Goal: Information Seeking & Learning: Learn about a topic

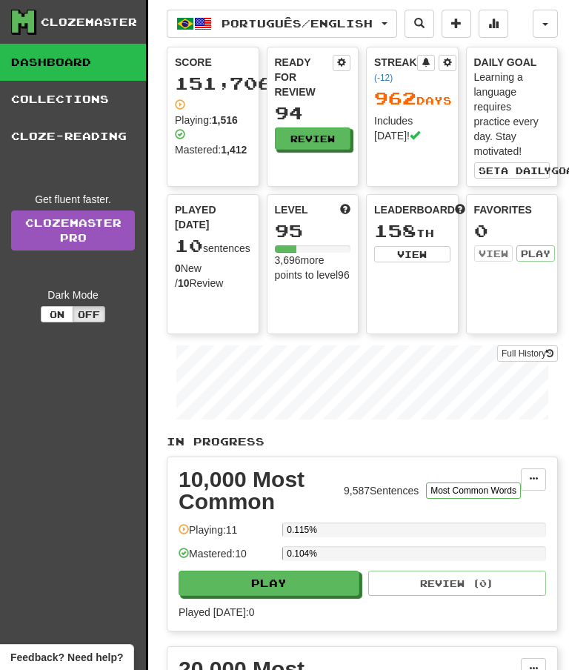
click at [87, 107] on link "Collections" at bounding box center [73, 99] width 146 height 37
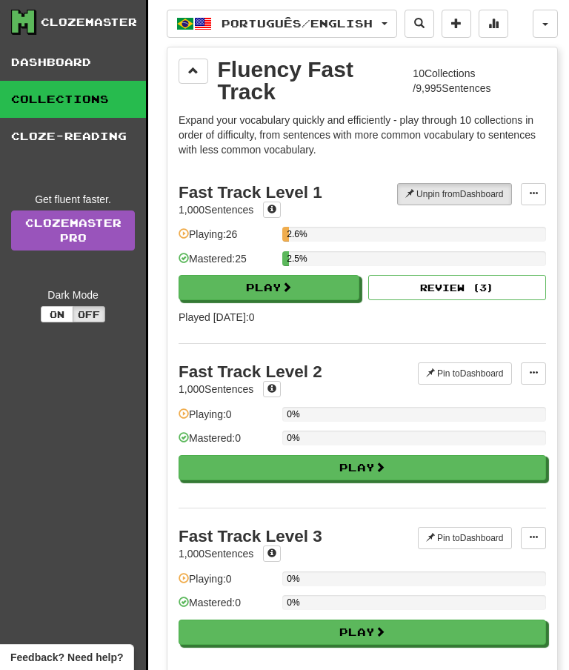
click at [196, 67] on span at bounding box center [193, 70] width 10 height 10
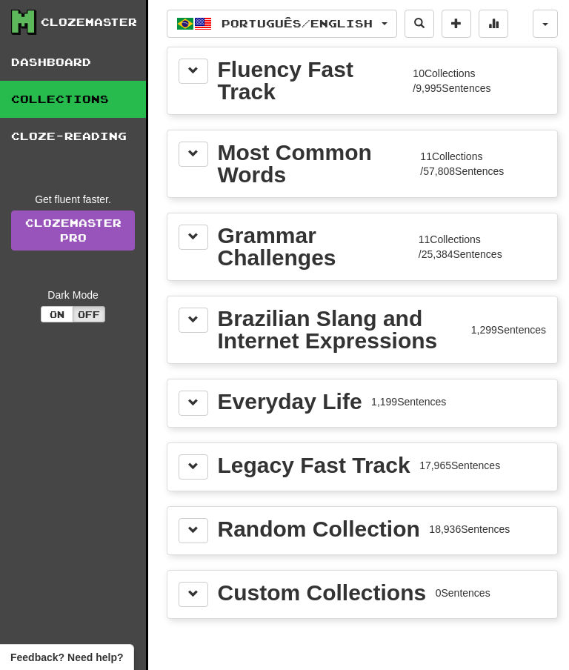
click at [196, 152] on span at bounding box center [193, 153] width 10 height 10
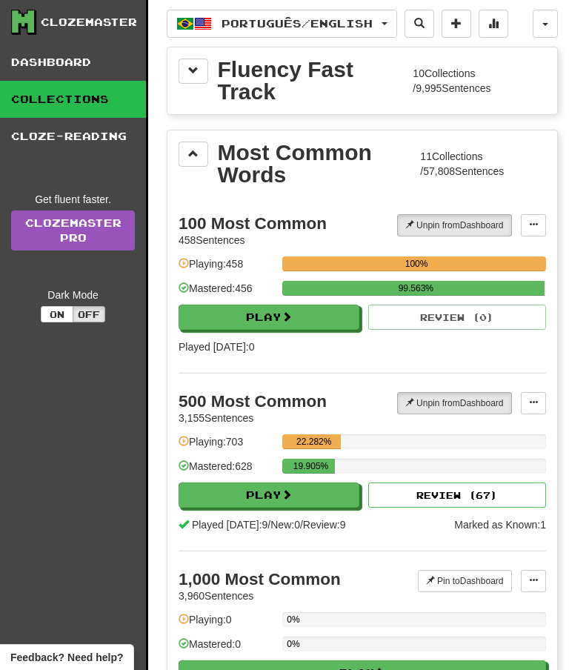
click at [302, 494] on button "Play" at bounding box center [269, 495] width 181 height 25
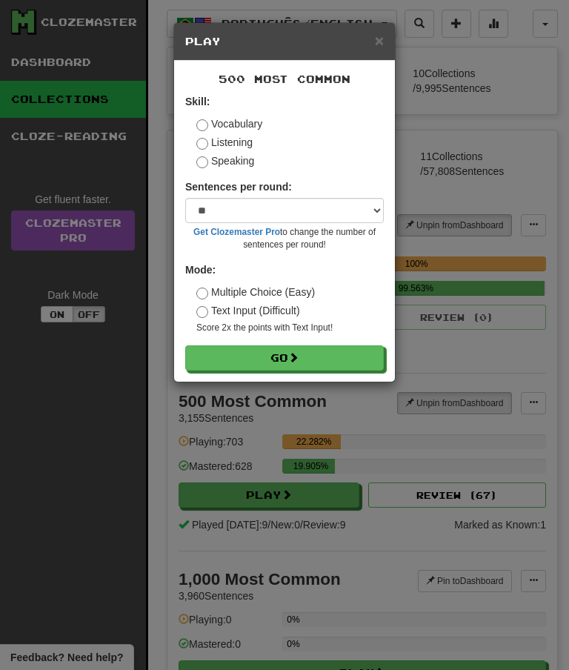
click at [382, 42] on span "×" at bounding box center [379, 40] width 9 height 17
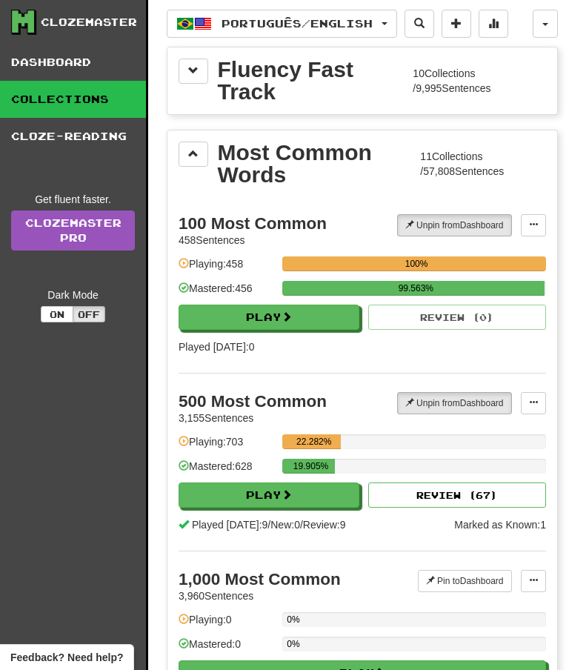
click at [59, 54] on link "Dashboard" at bounding box center [73, 62] width 146 height 37
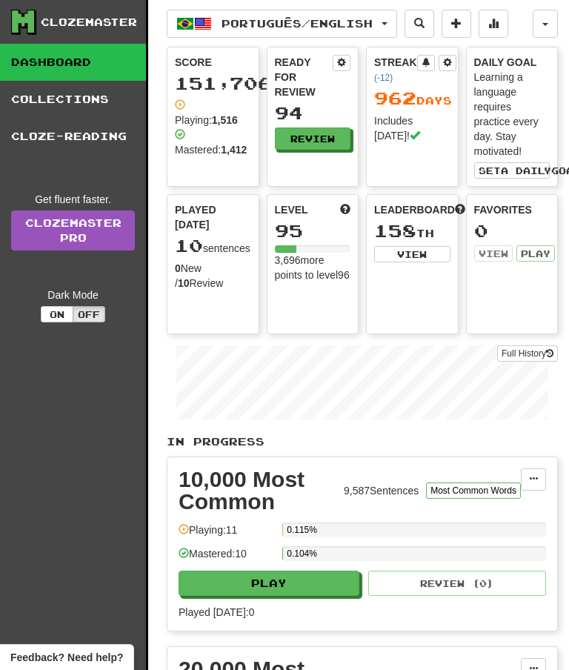
click at [87, 106] on link "Collections" at bounding box center [73, 99] width 146 height 37
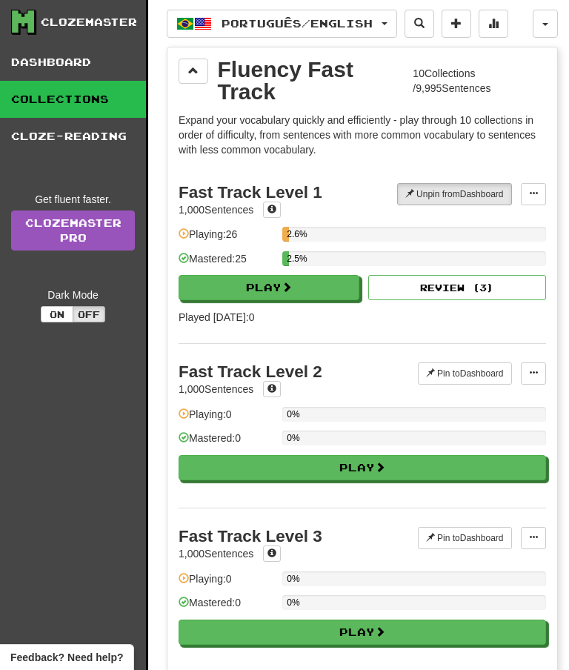
click at [193, 70] on span at bounding box center [193, 70] width 10 height 10
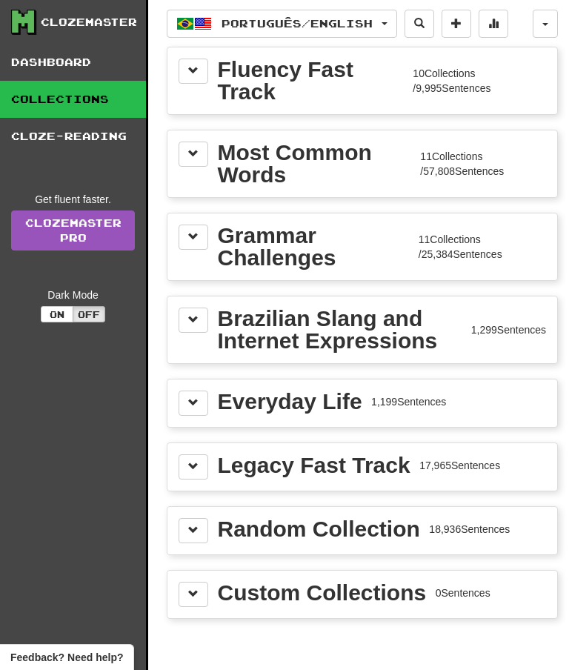
click at [200, 160] on button at bounding box center [194, 154] width 30 height 25
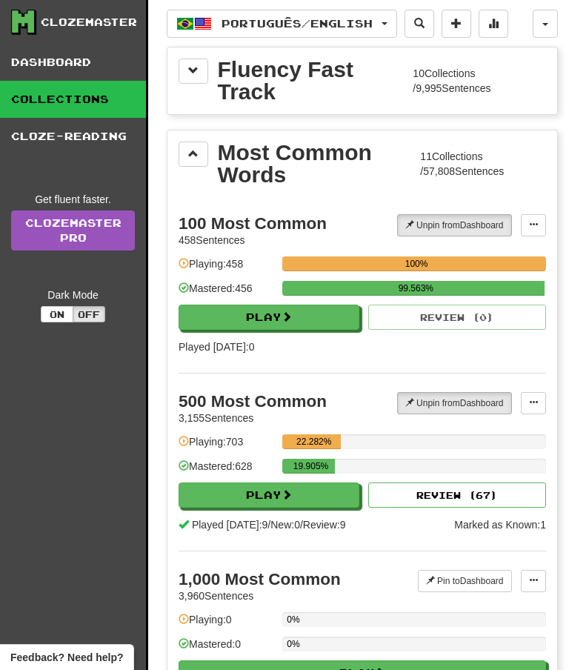
click at [278, 495] on button "Play" at bounding box center [269, 495] width 181 height 25
select select "**"
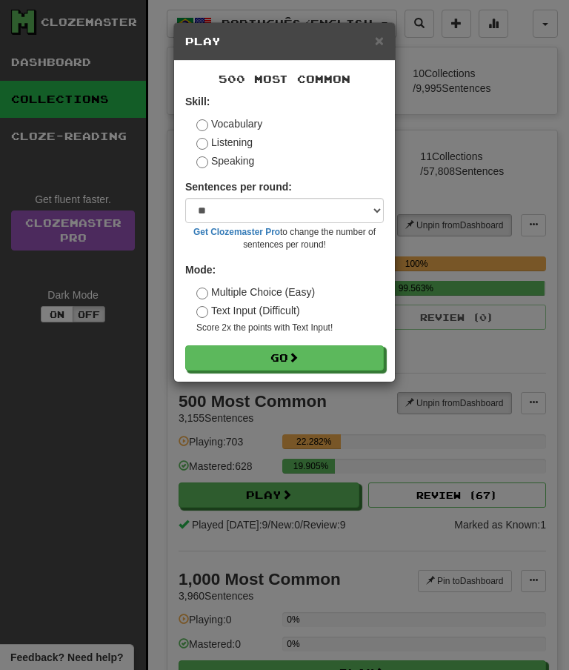
click at [299, 352] on span at bounding box center [293, 357] width 10 height 10
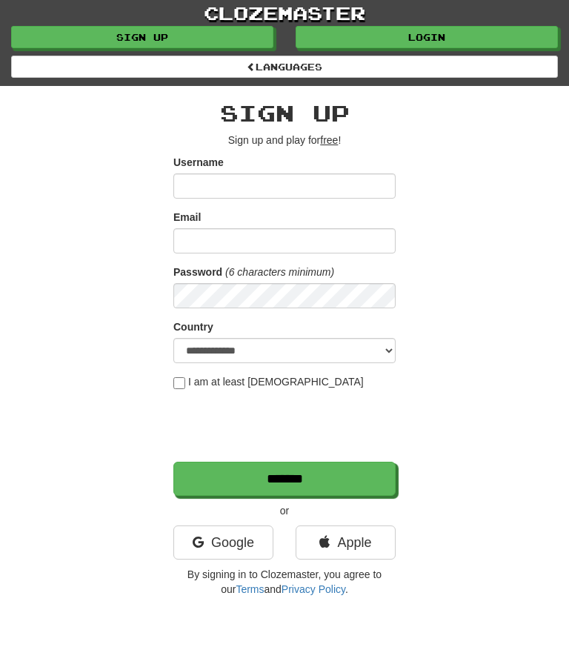
click at [462, 39] on link "Login" at bounding box center [427, 37] width 262 height 22
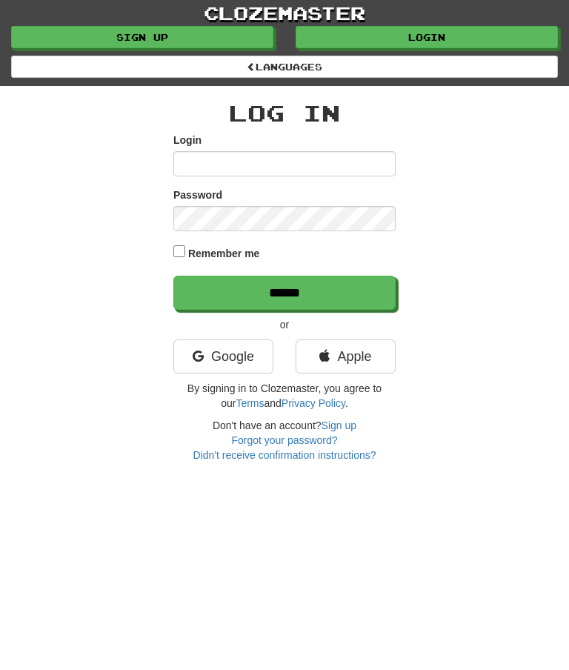
click at [437, 44] on link "Login" at bounding box center [427, 37] width 262 height 22
click at [225, 171] on input "Login" at bounding box center [284, 163] width 222 height 25
type input "********"
click at [315, 291] on input "******" at bounding box center [284, 293] width 222 height 34
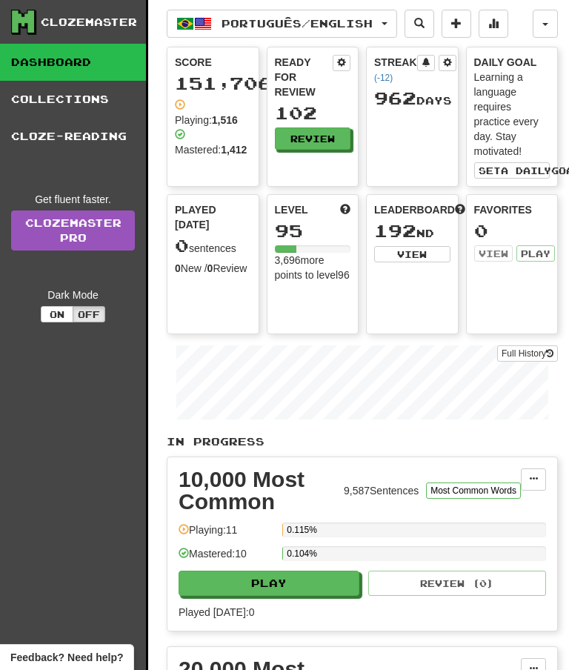
click at [331, 139] on button "Review" at bounding box center [313, 138] width 76 height 22
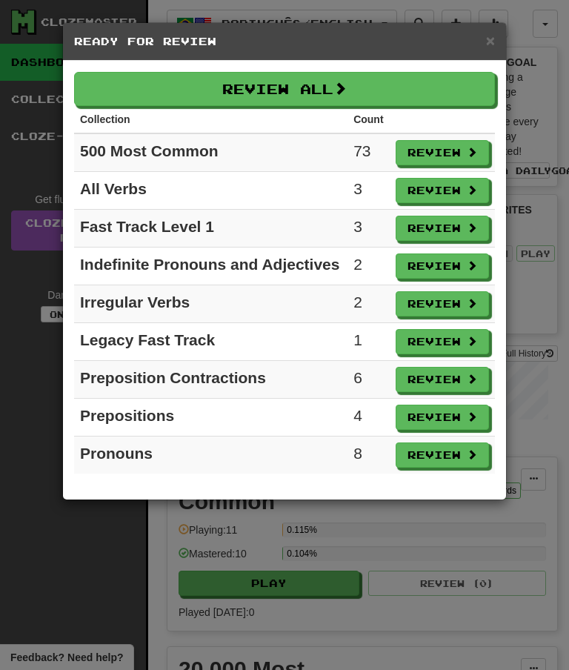
click at [324, 89] on button "Review All" at bounding box center [284, 89] width 421 height 34
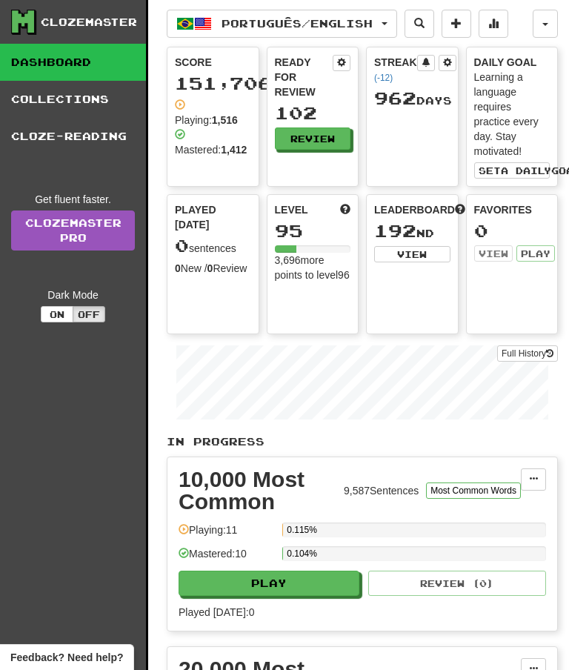
select select "**"
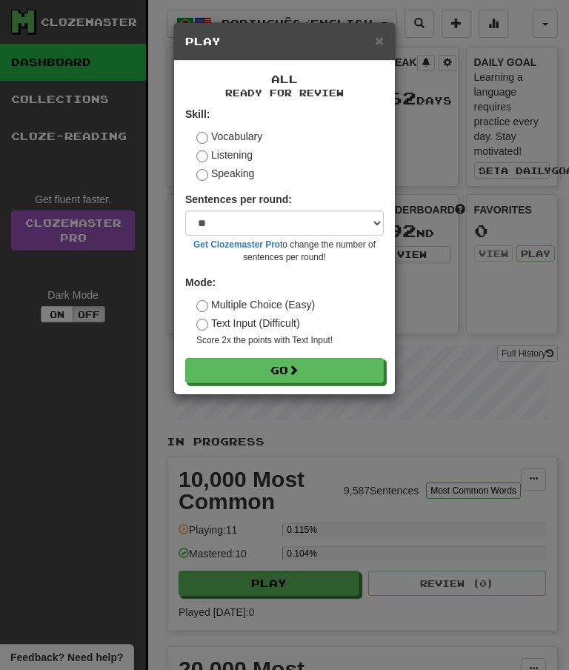
click at [224, 360] on button "Go" at bounding box center [284, 370] width 199 height 25
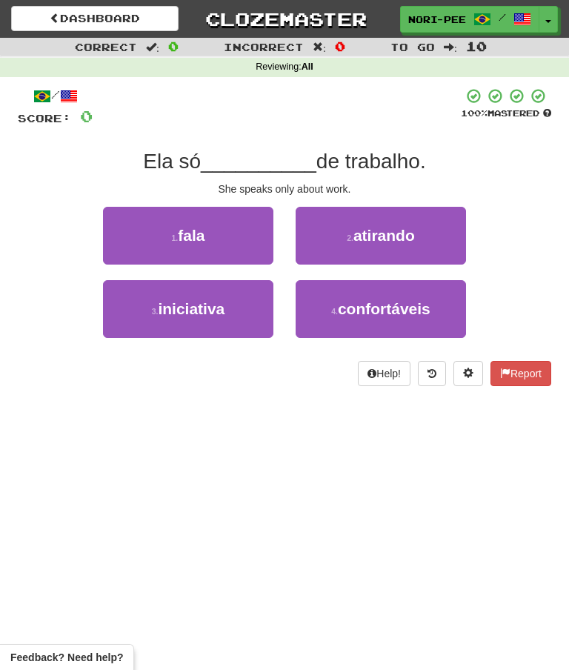
click at [242, 221] on button "1 . fala" at bounding box center [188, 236] width 170 height 58
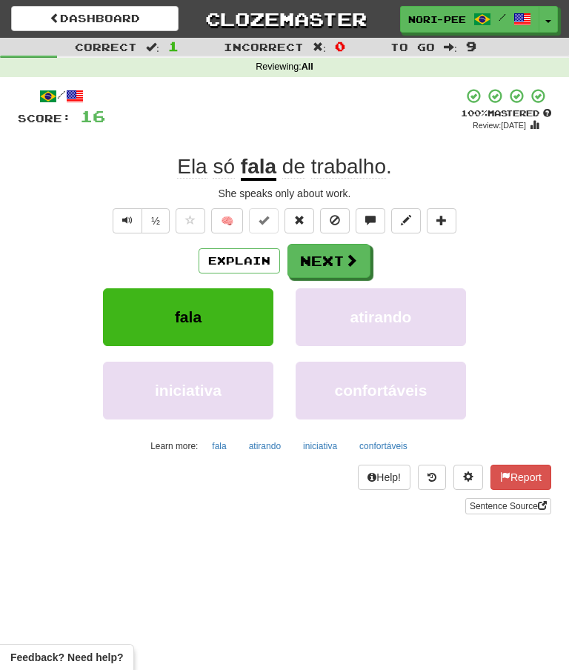
click at [325, 259] on button "Next" at bounding box center [329, 261] width 83 height 34
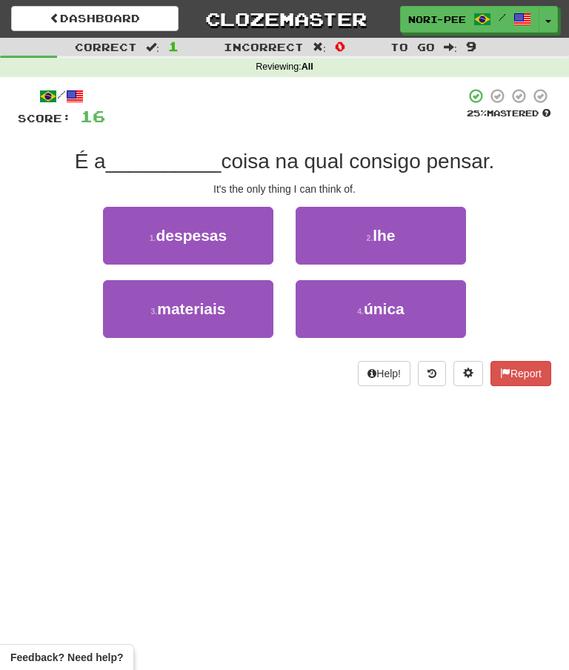
click at [405, 299] on button "4 . única" at bounding box center [381, 309] width 170 height 58
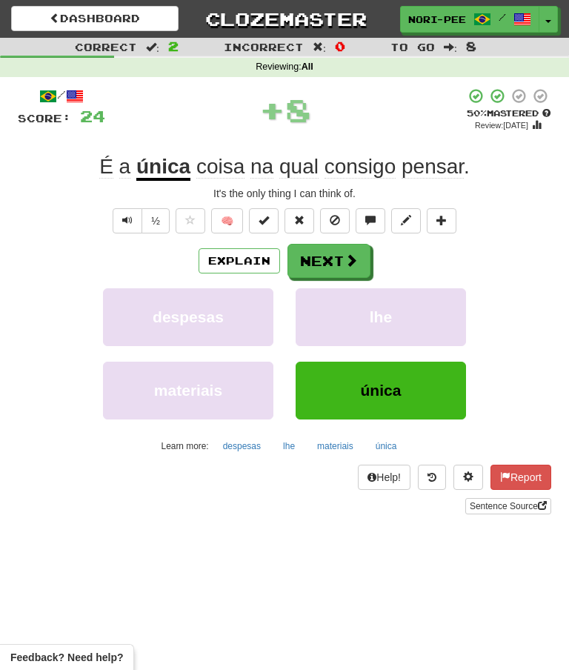
click at [339, 254] on button "Next" at bounding box center [329, 261] width 83 height 34
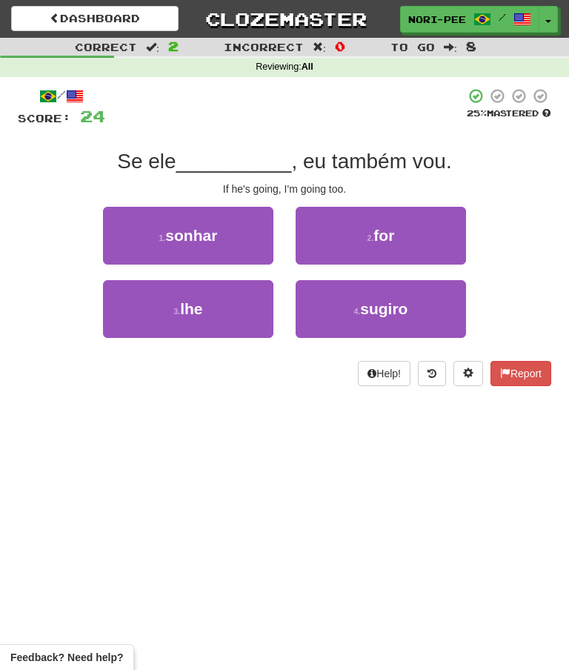
click at [384, 215] on button "2 . for" at bounding box center [381, 236] width 170 height 58
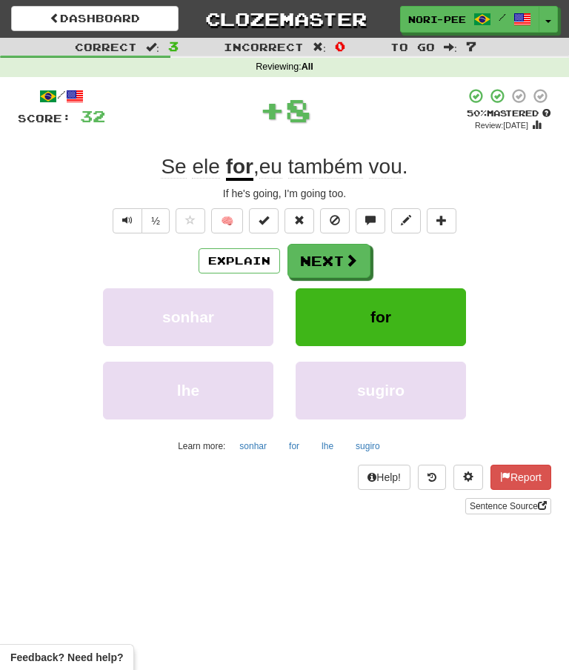
click at [345, 259] on span at bounding box center [351, 260] width 13 height 13
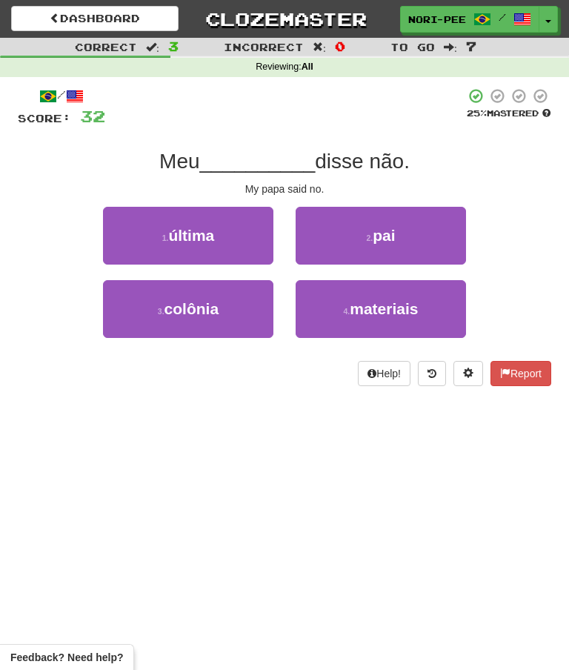
click at [374, 218] on button "2 . pai" at bounding box center [381, 236] width 170 height 58
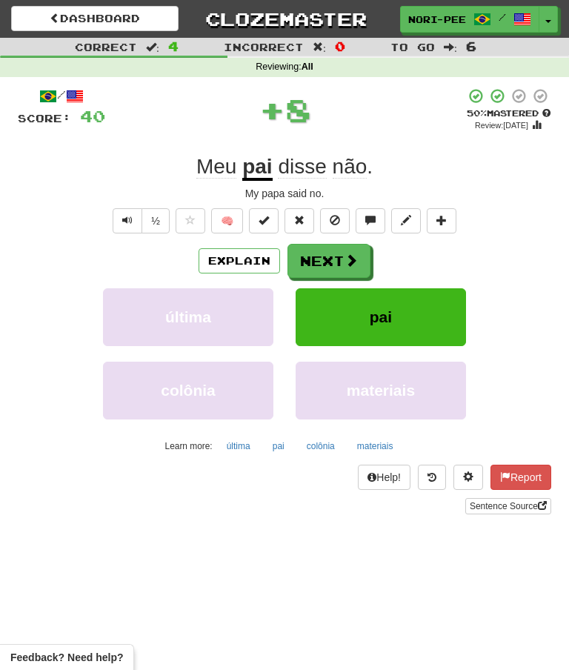
click at [353, 257] on span at bounding box center [351, 260] width 13 height 13
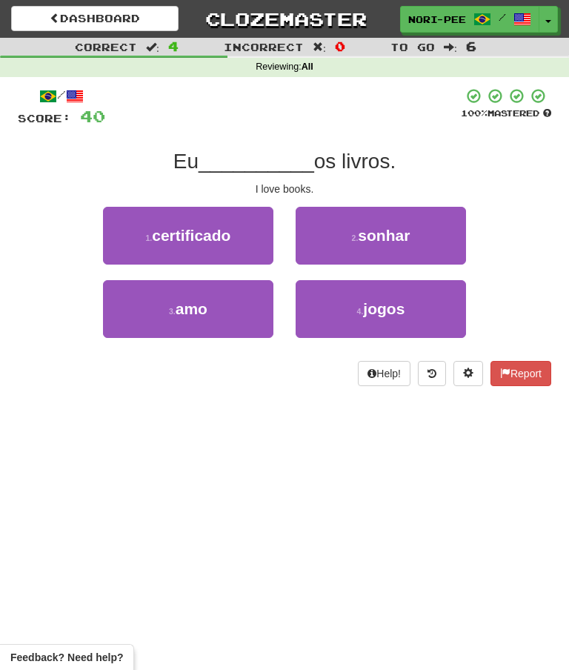
click at [204, 303] on span "amo" at bounding box center [192, 308] width 32 height 17
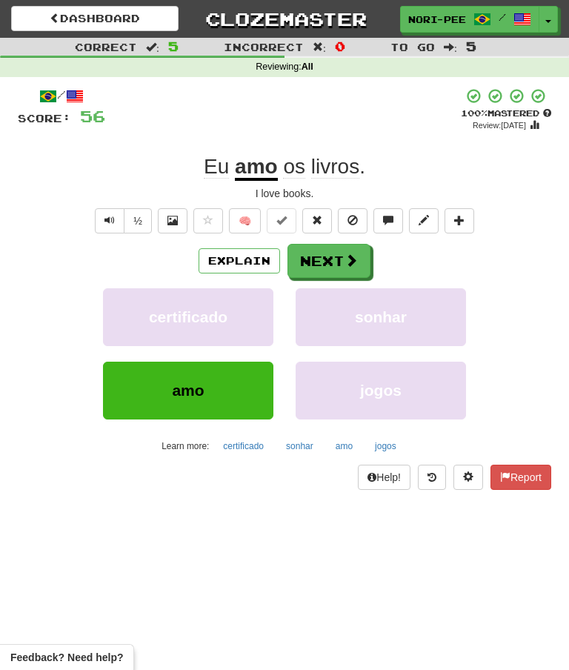
click at [345, 257] on span at bounding box center [351, 260] width 13 height 13
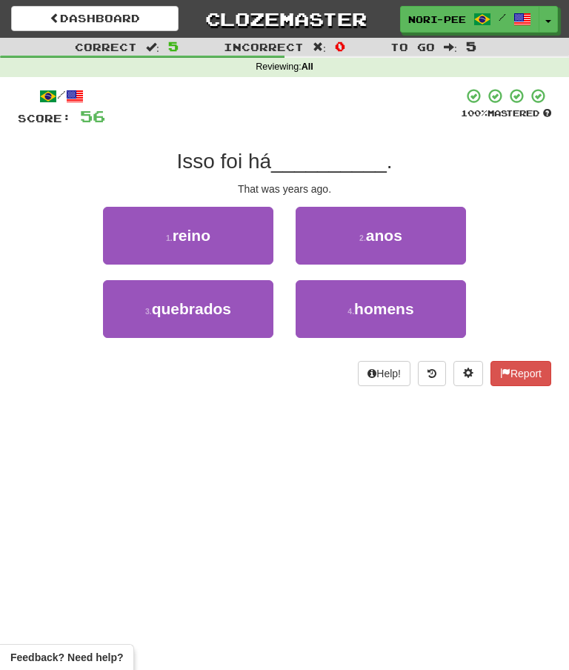
click at [394, 236] on span "anos" at bounding box center [384, 235] width 36 height 17
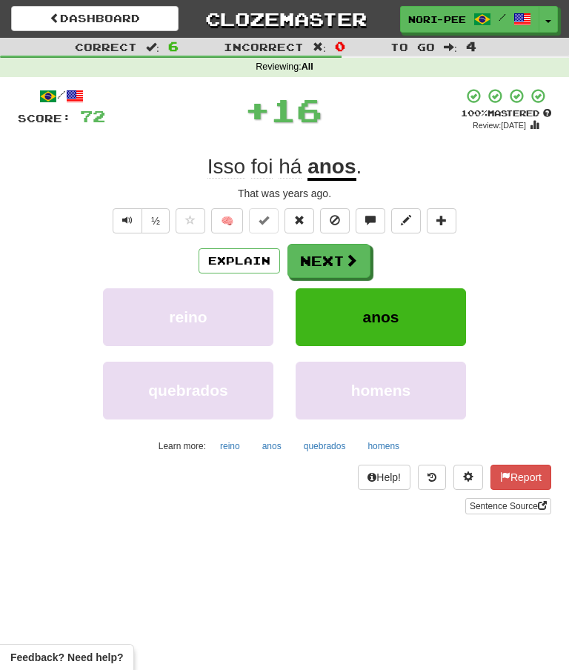
click at [357, 254] on button "Next" at bounding box center [329, 261] width 83 height 34
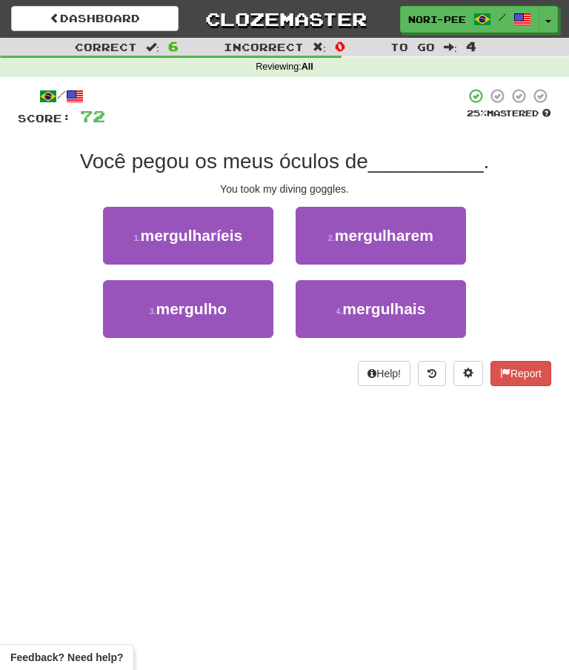
click at [237, 303] on button "3 . mergulho" at bounding box center [188, 309] width 170 height 58
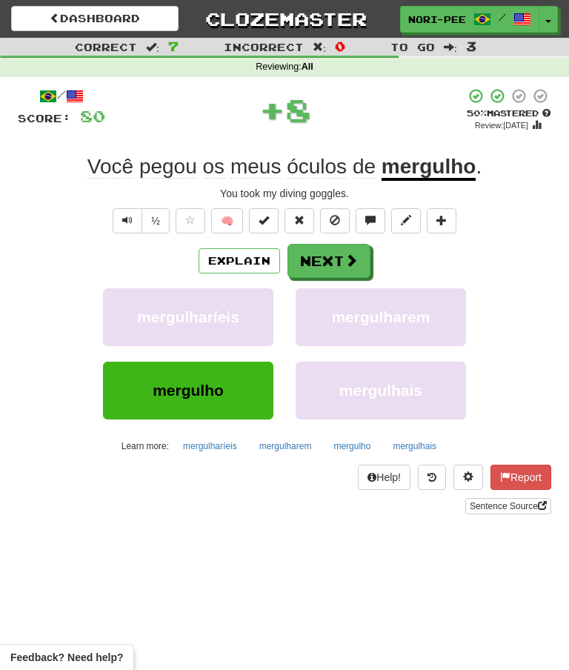
click at [348, 256] on span at bounding box center [351, 260] width 13 height 13
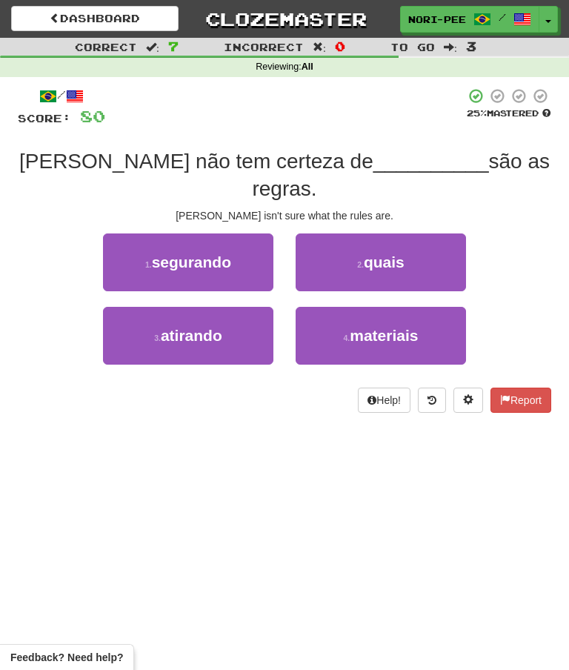
click at [399, 246] on button "2 . quais" at bounding box center [381, 262] width 170 height 58
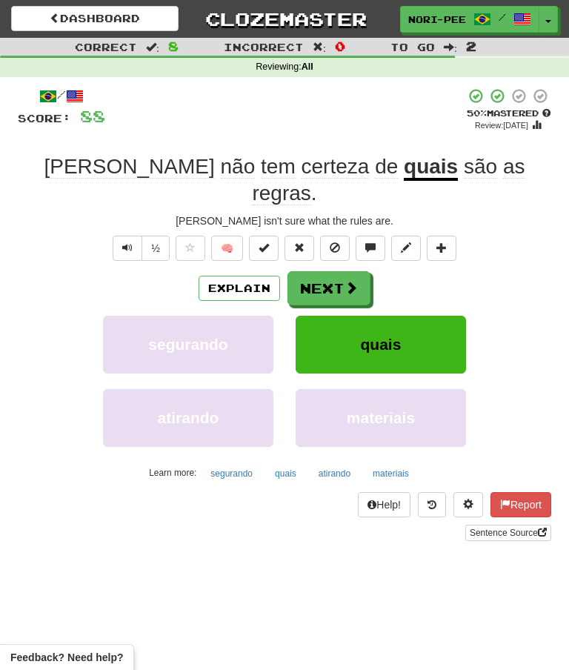
click at [345, 281] on span at bounding box center [351, 287] width 13 height 13
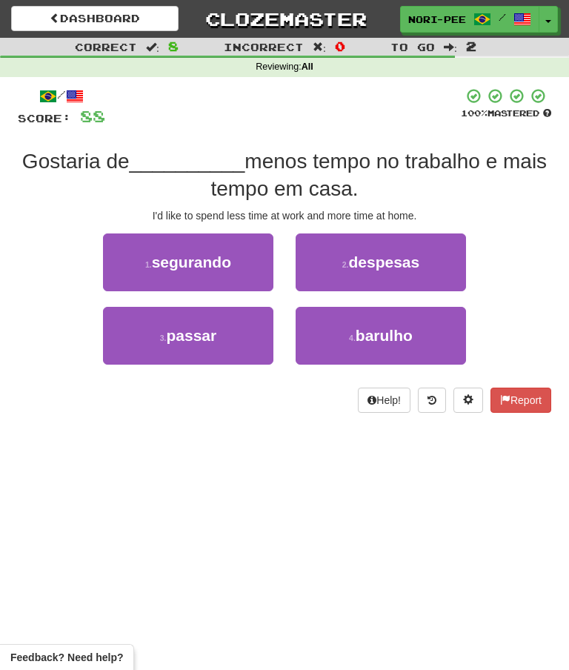
click at [205, 342] on span "passar" at bounding box center [192, 335] width 50 height 17
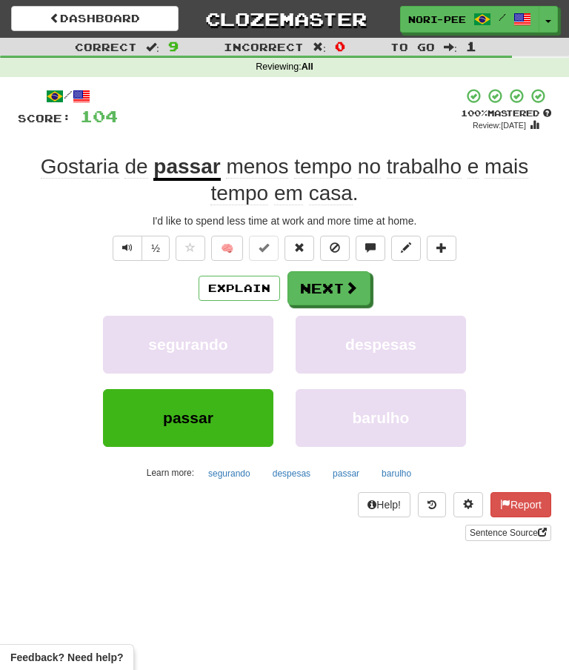
click at [319, 285] on button "Next" at bounding box center [329, 288] width 83 height 34
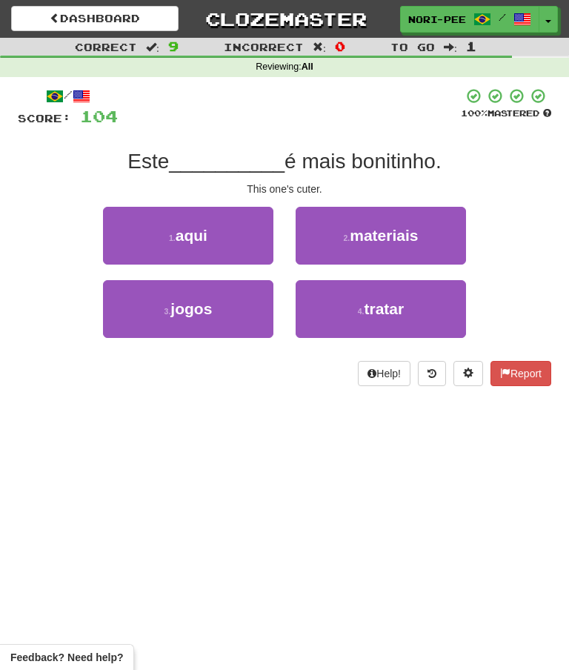
click at [209, 232] on button "1 . aqui" at bounding box center [188, 236] width 170 height 58
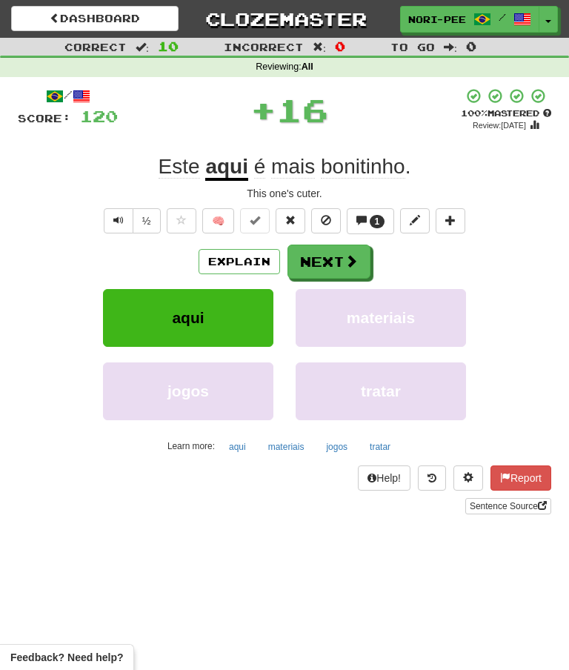
click at [376, 220] on span "1" at bounding box center [377, 221] width 5 height 10
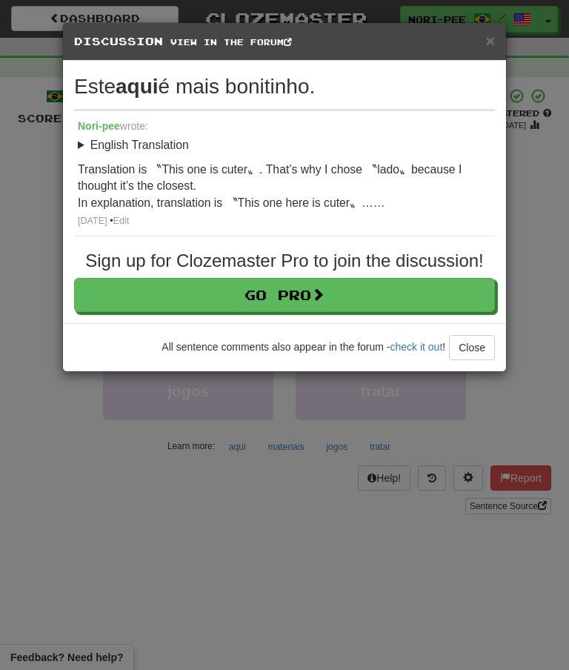
click at [463, 349] on button "Close" at bounding box center [472, 347] width 46 height 25
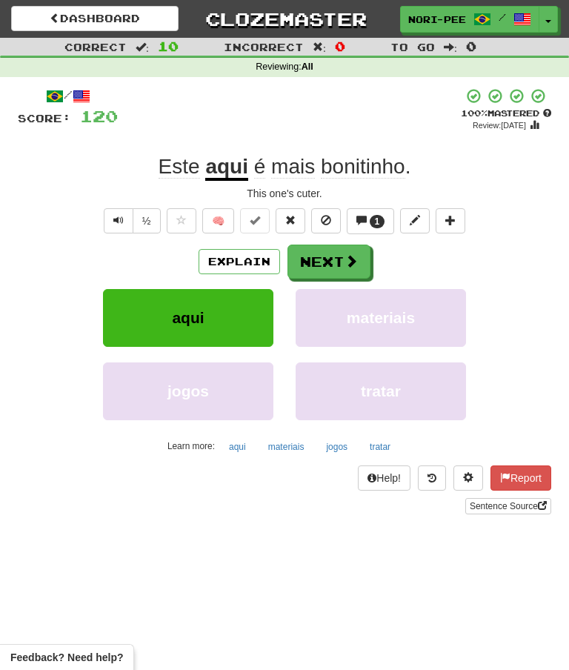
click at [235, 259] on button "Explain" at bounding box center [240, 261] width 82 height 25
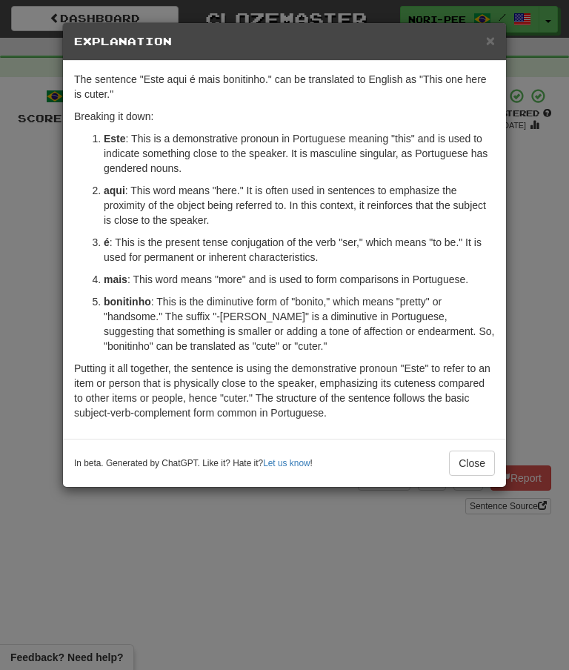
click at [461, 474] on button "Close" at bounding box center [472, 463] width 46 height 25
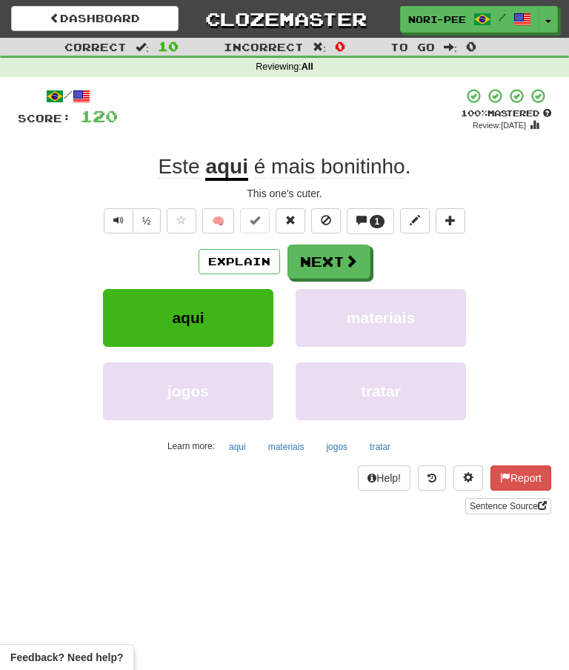
click at [321, 261] on button "Next" at bounding box center [329, 262] width 83 height 34
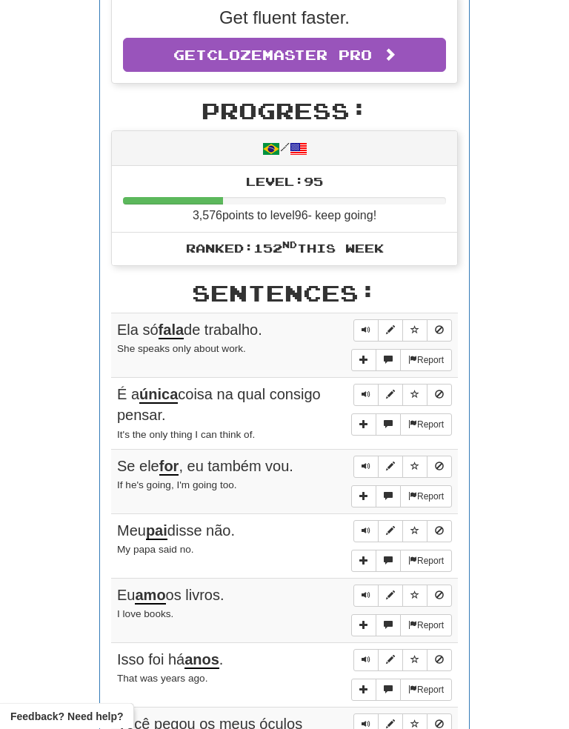
scroll to position [389, 0]
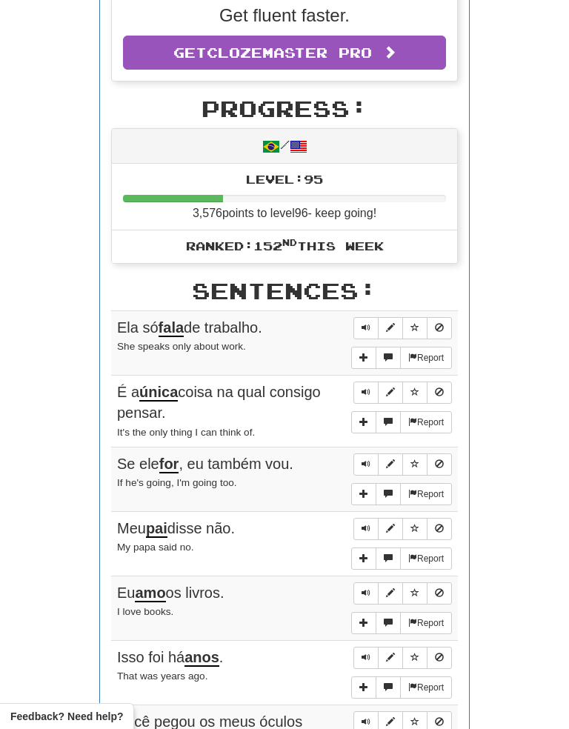
click at [376, 317] on button "Sentence controls" at bounding box center [366, 328] width 25 height 22
click at [523, 338] on div "Round Results Stats: Score: + 120 Time: 1 : 52 New: 0 Review: 10 Correct: 10 In…" at bounding box center [285, 412] width 534 height 1236
click at [365, 323] on span "Sentence controls" at bounding box center [366, 327] width 9 height 9
click at [365, 388] on span "Sentence controls" at bounding box center [366, 392] width 9 height 9
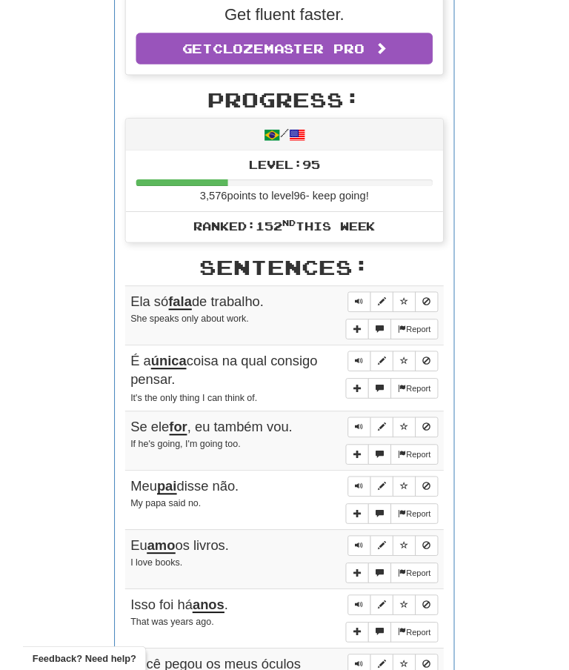
scroll to position [448, 0]
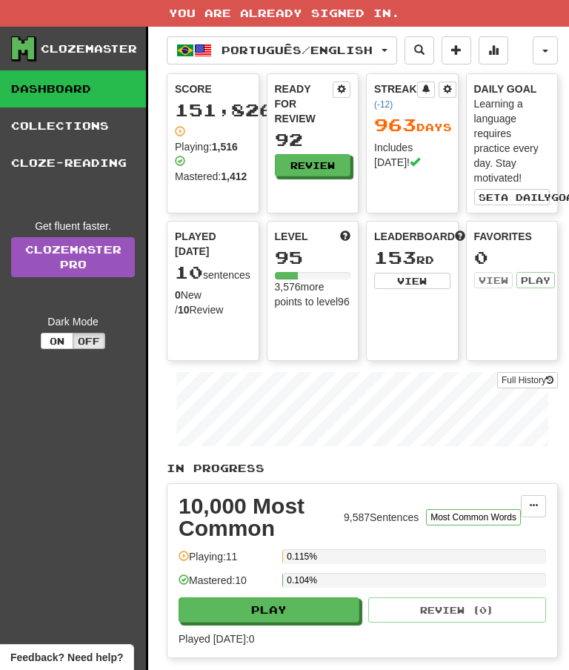
click at [397, 46] on button "Português / English" at bounding box center [282, 50] width 231 height 28
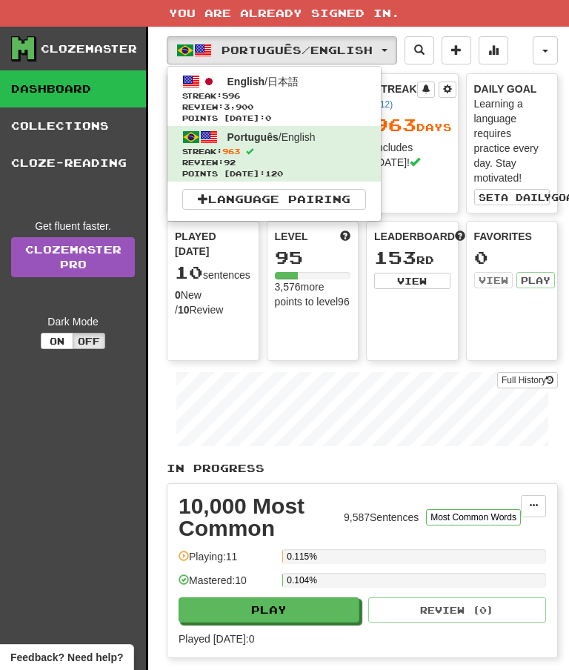
click at [314, 102] on span "Review: 3,900" at bounding box center [274, 107] width 184 height 11
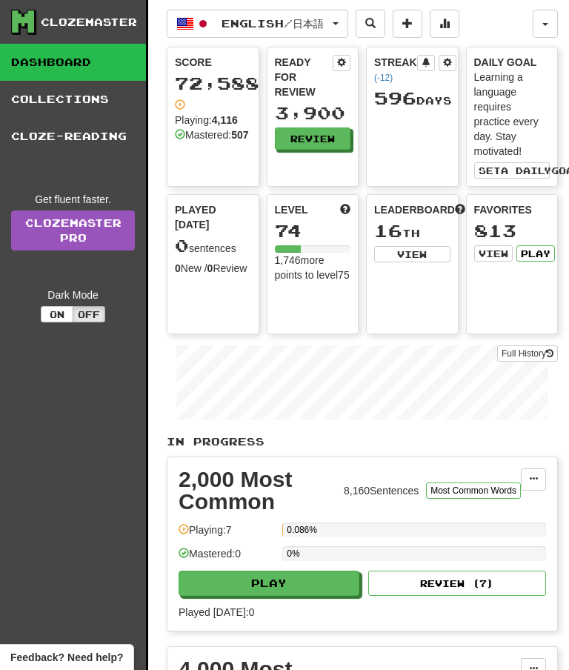
click at [78, 104] on link "Collections" at bounding box center [73, 99] width 146 height 37
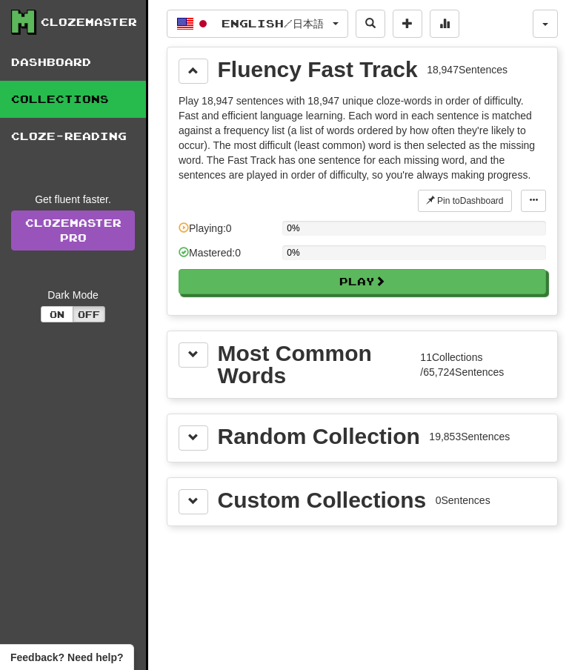
click at [197, 70] on span at bounding box center [193, 70] width 10 height 10
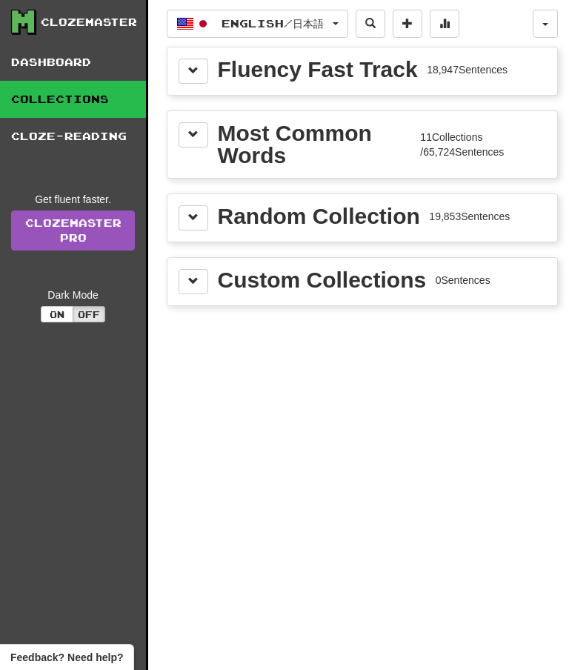
click at [198, 136] on span at bounding box center [193, 134] width 10 height 10
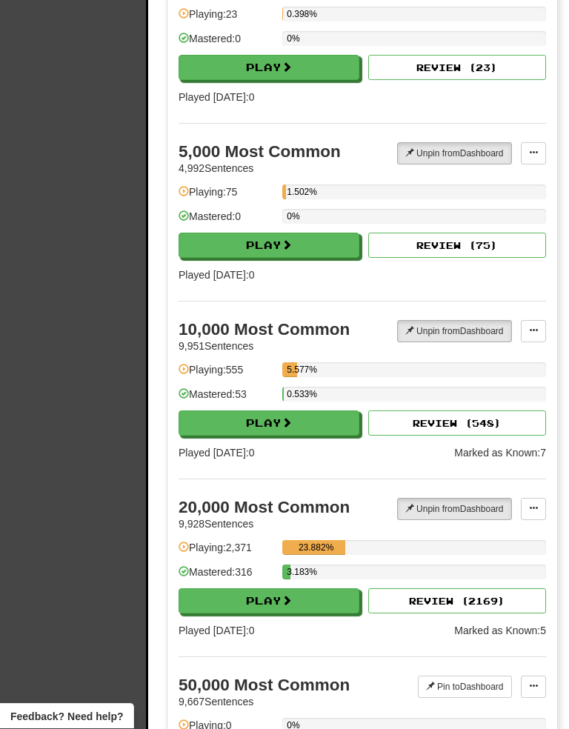
scroll to position [1090, 0]
click at [271, 597] on button "Play" at bounding box center [269, 601] width 181 height 25
select select "**"
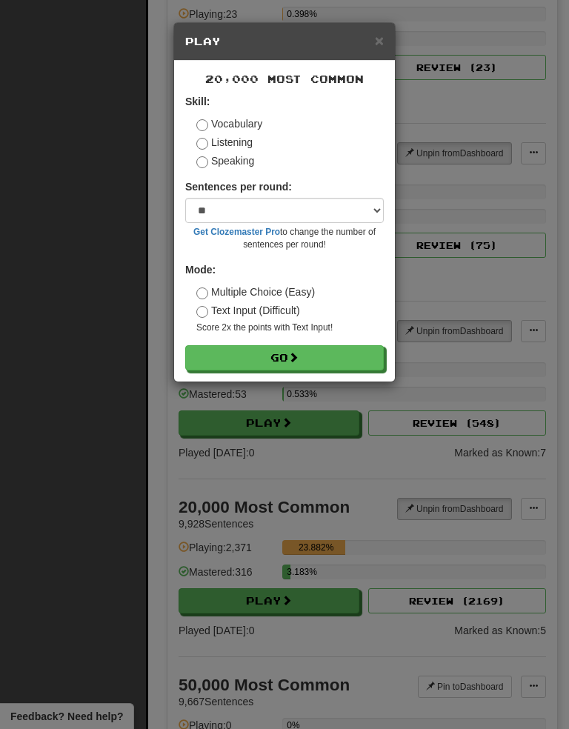
click at [292, 357] on button "Go" at bounding box center [284, 357] width 199 height 25
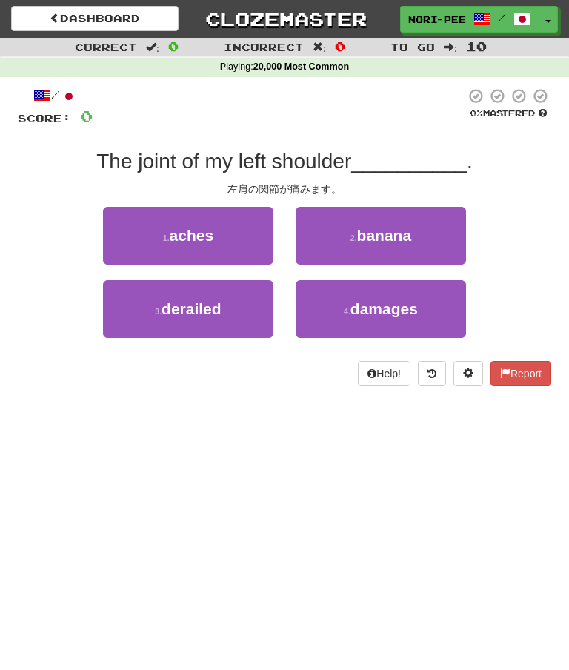
click at [219, 225] on button "1 . aches" at bounding box center [188, 236] width 170 height 58
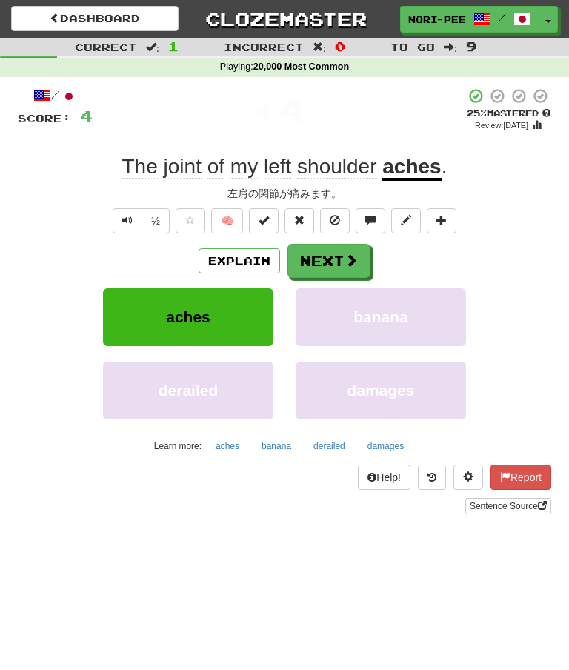
click at [348, 259] on span at bounding box center [351, 260] width 13 height 13
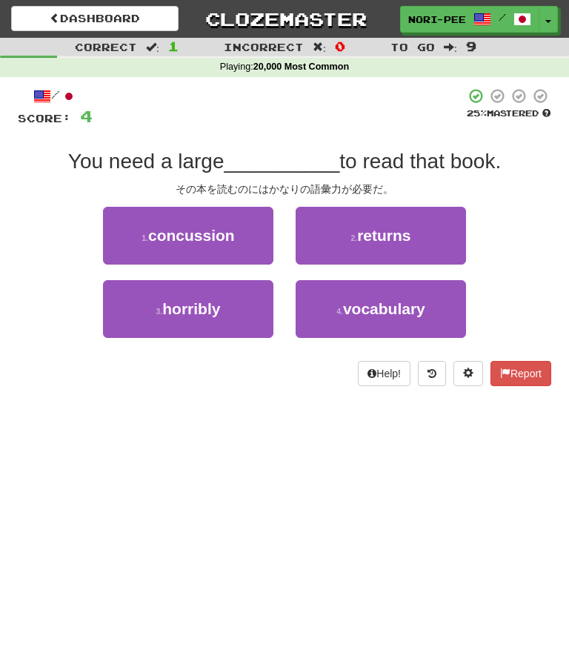
click at [360, 308] on span "vocabulary" at bounding box center [384, 308] width 82 height 17
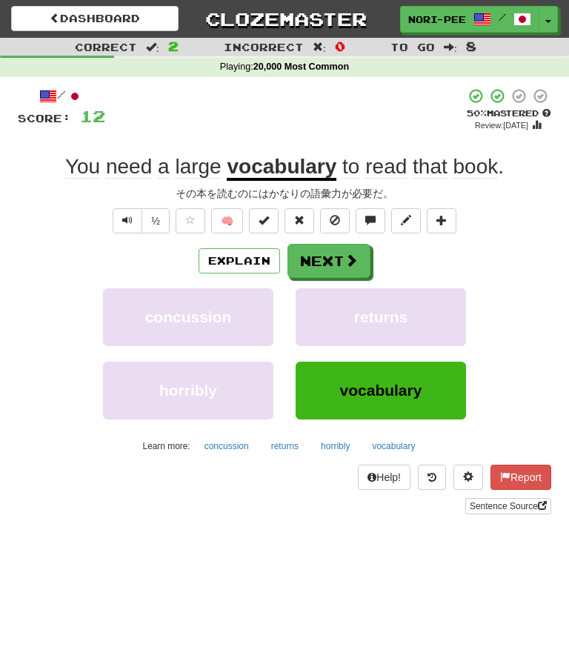
click at [345, 254] on span at bounding box center [351, 260] width 13 height 13
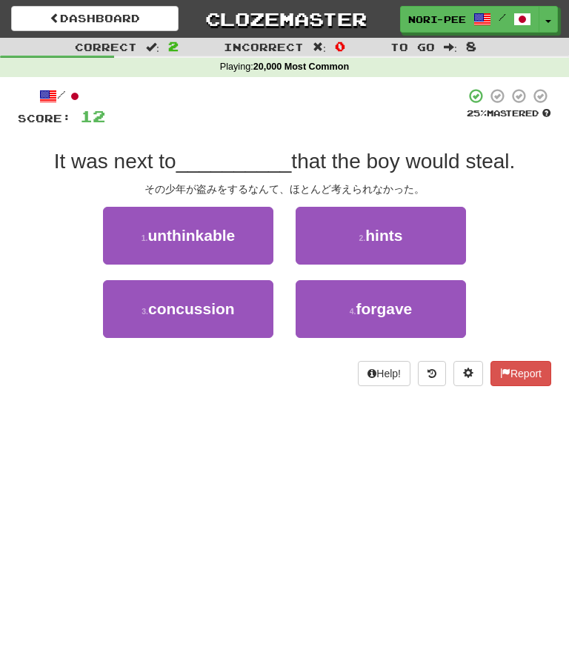
click at [206, 314] on span "concussion" at bounding box center [191, 308] width 87 height 17
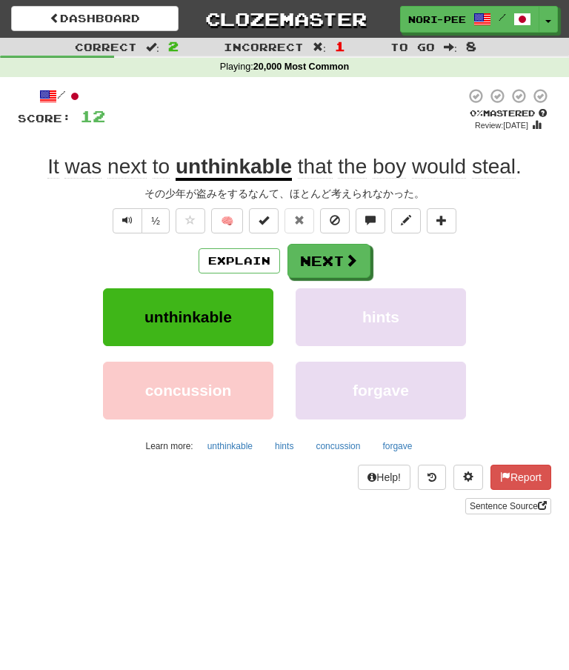
click at [245, 254] on button "Explain" at bounding box center [240, 260] width 82 height 25
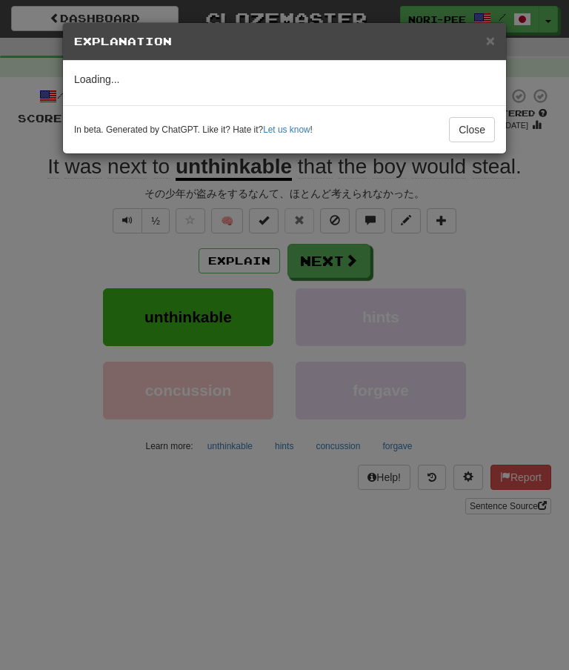
click at [496, 118] on div "In beta. Generated by ChatGPT. Like it? Hate it? Let us know ! Close" at bounding box center [284, 129] width 443 height 48
click at [457, 125] on button "Close" at bounding box center [472, 129] width 46 height 25
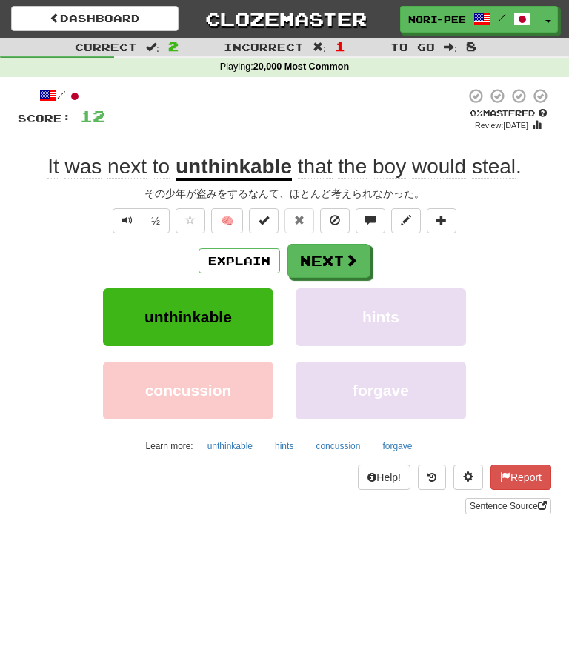
click at [347, 262] on span at bounding box center [351, 260] width 13 height 13
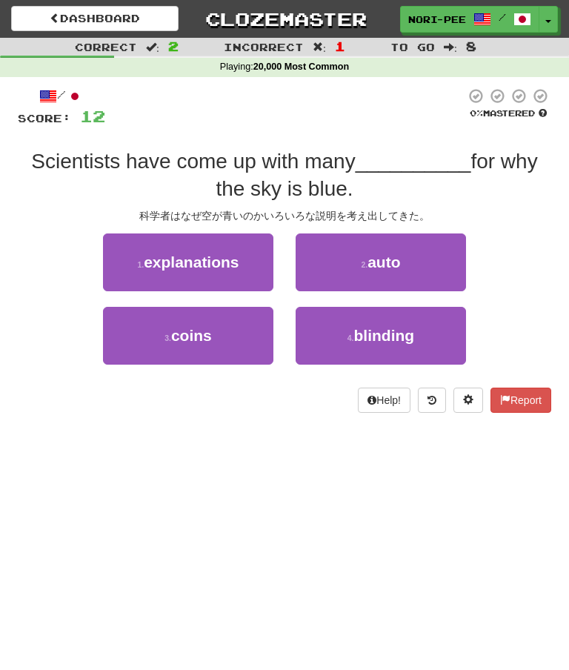
click at [248, 265] on button "1 . explanations" at bounding box center [188, 262] width 170 height 58
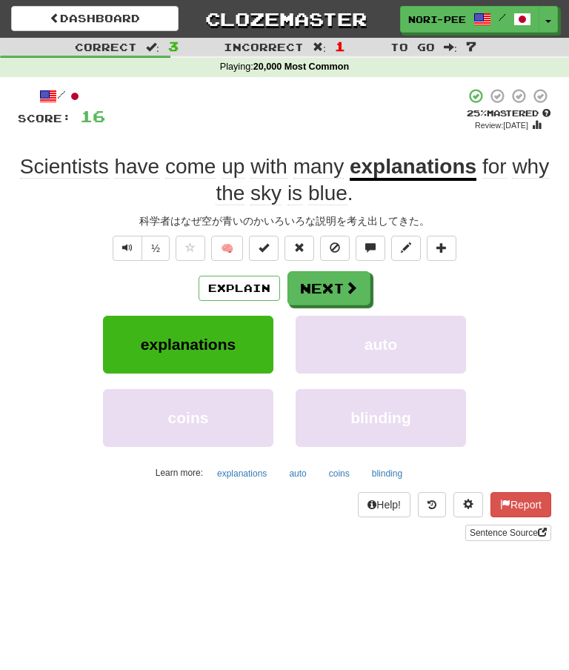
click at [339, 274] on button "Next" at bounding box center [329, 288] width 83 height 34
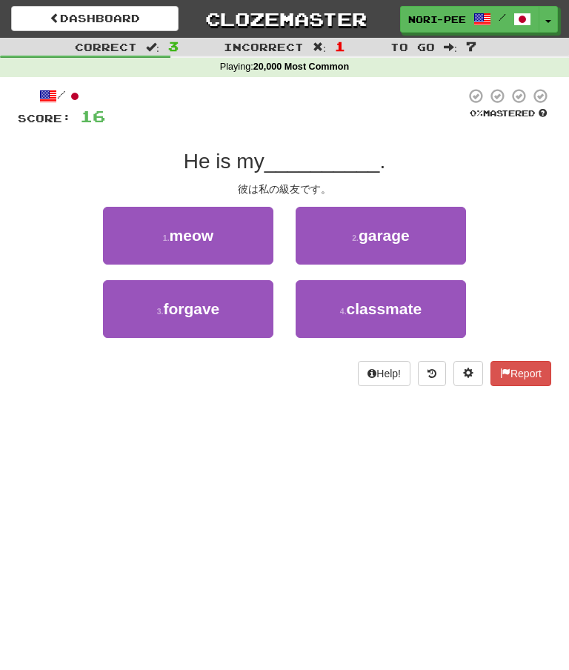
click at [351, 285] on button "4 . classmate" at bounding box center [381, 309] width 170 height 58
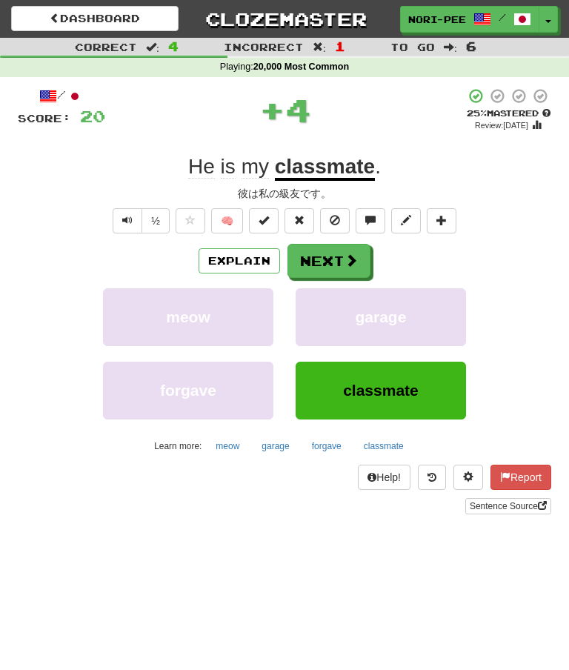
click at [340, 258] on button "Next" at bounding box center [329, 261] width 83 height 34
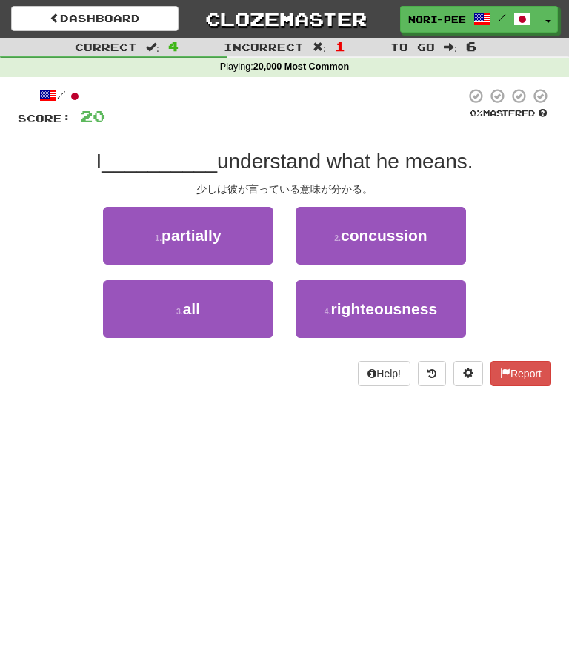
click at [226, 228] on button "1 . partially" at bounding box center [188, 236] width 170 height 58
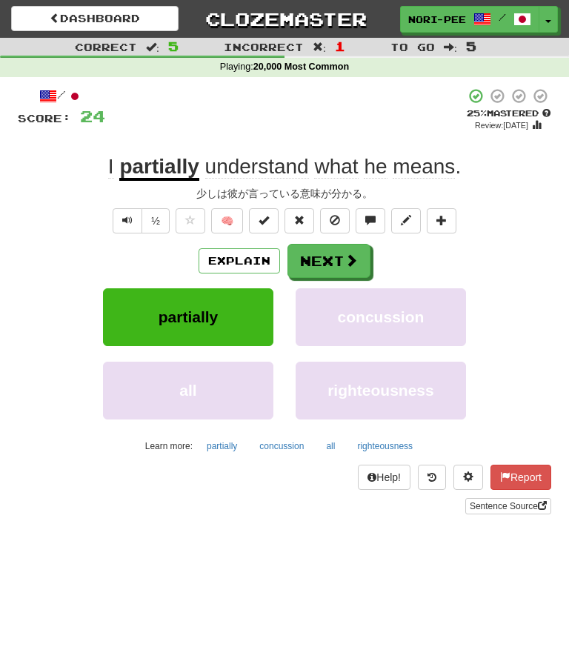
click at [337, 256] on button "Next" at bounding box center [329, 261] width 83 height 34
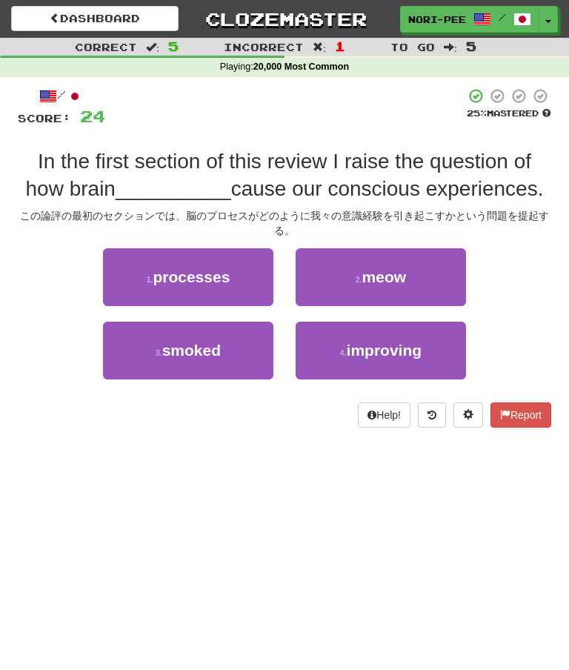
click at [241, 269] on button "1 . processes" at bounding box center [188, 277] width 170 height 58
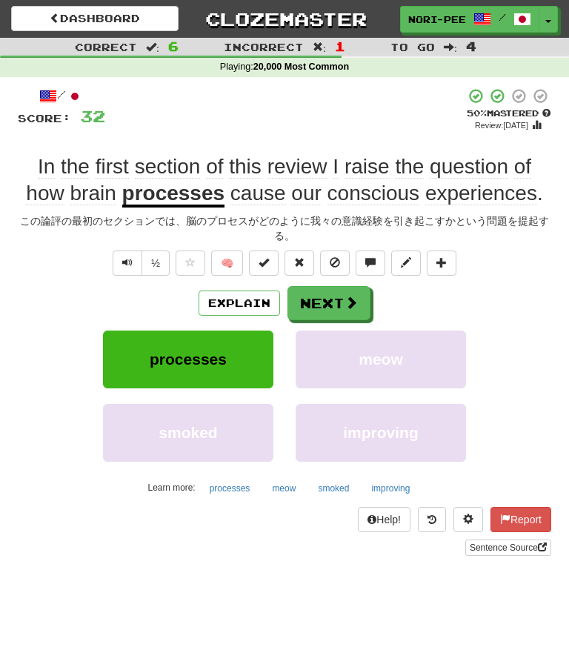
click at [246, 294] on button "Explain" at bounding box center [240, 303] width 82 height 25
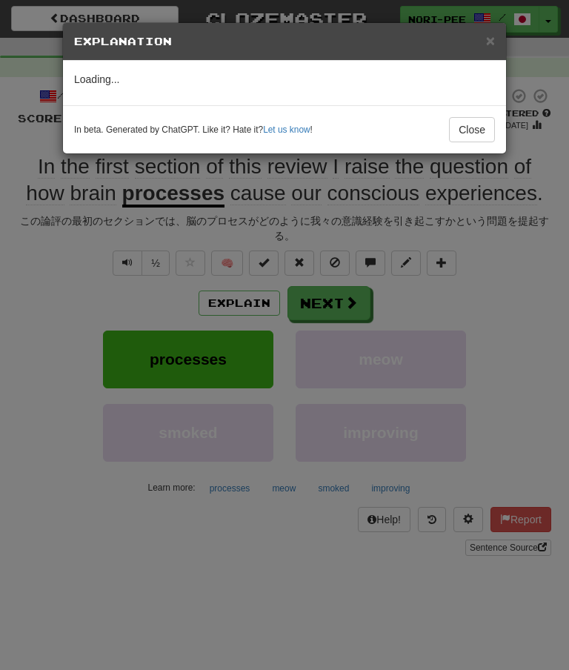
click at [477, 122] on button "Close" at bounding box center [472, 129] width 46 height 25
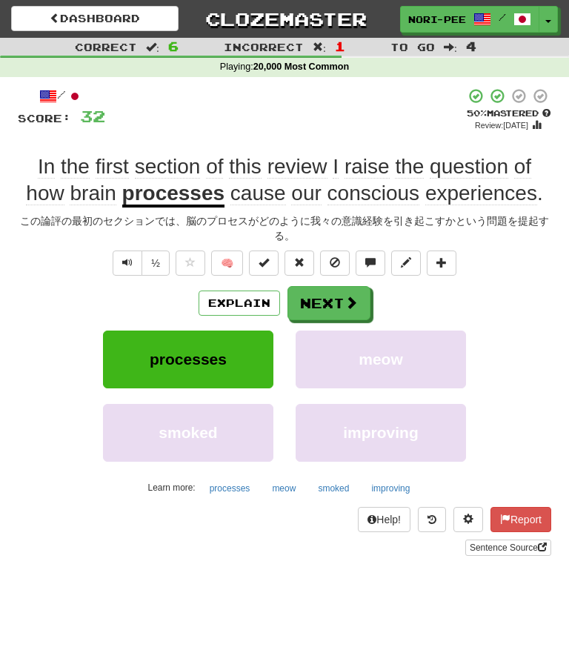
click at [334, 290] on button "Next" at bounding box center [329, 303] width 83 height 34
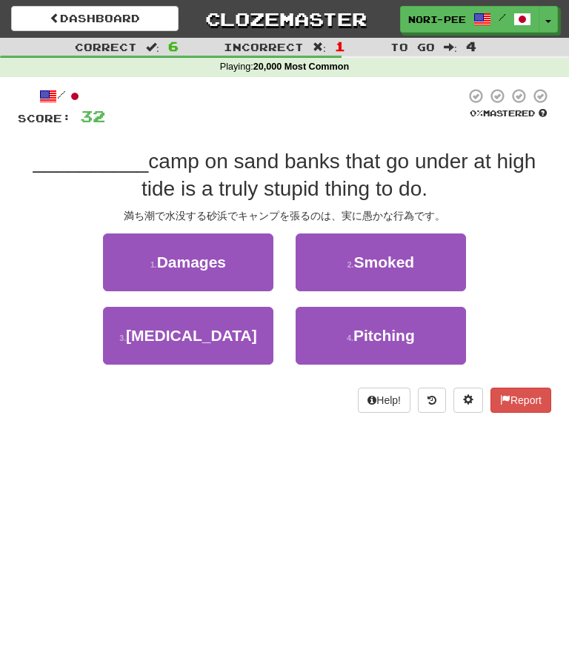
click at [222, 337] on span "[MEDICAL_DATA]" at bounding box center [191, 335] width 131 height 17
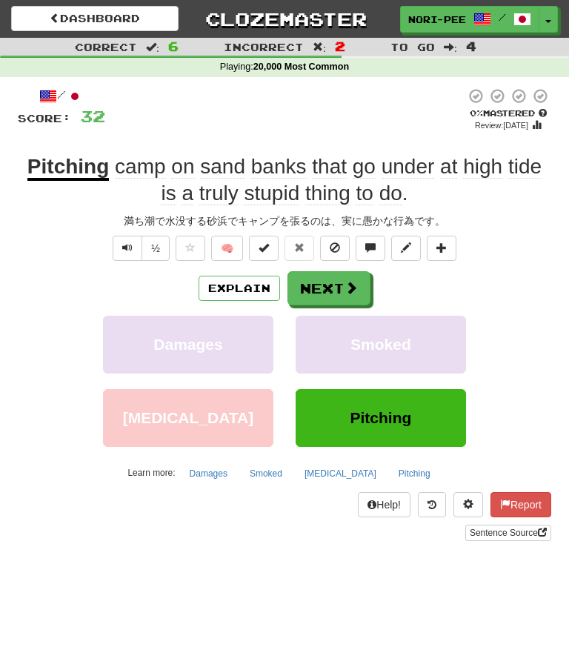
click at [251, 276] on button "Explain" at bounding box center [240, 288] width 82 height 25
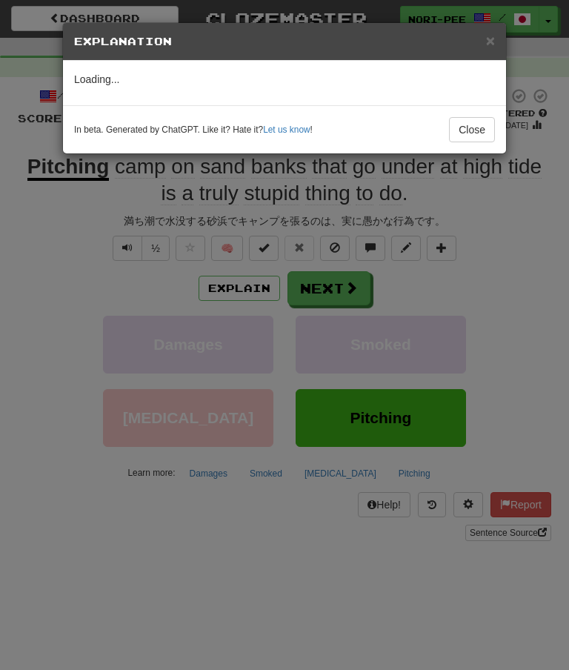
click at [480, 119] on button "Close" at bounding box center [472, 129] width 46 height 25
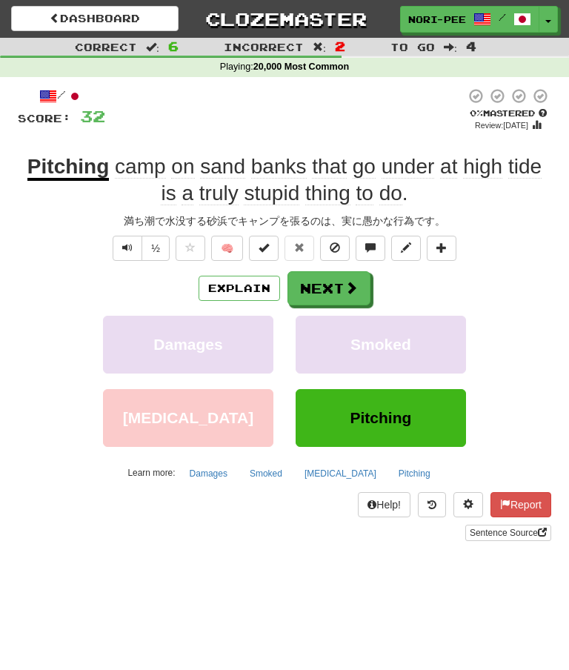
click at [327, 279] on button "Next" at bounding box center [329, 288] width 83 height 34
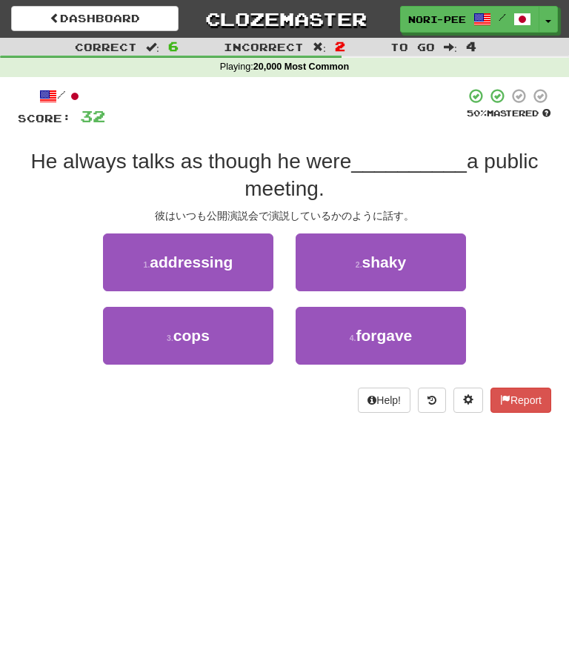
click at [187, 268] on span "addressing" at bounding box center [191, 262] width 83 height 17
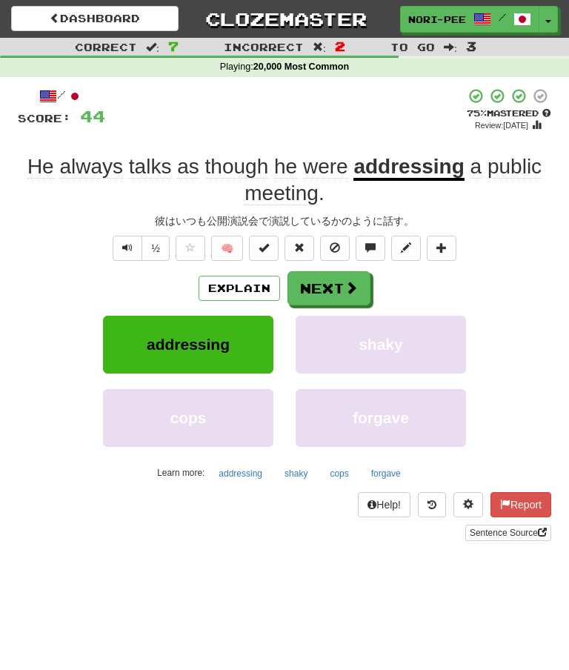
click at [254, 276] on button "Explain" at bounding box center [240, 288] width 82 height 25
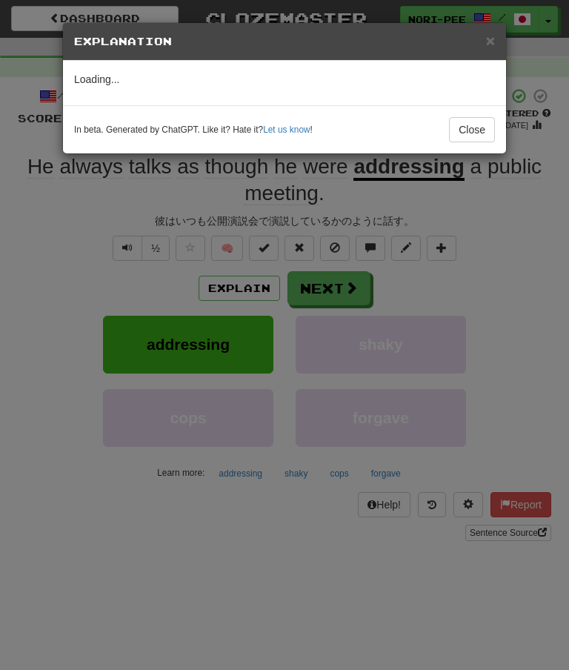
click at [478, 125] on button "Close" at bounding box center [472, 129] width 46 height 25
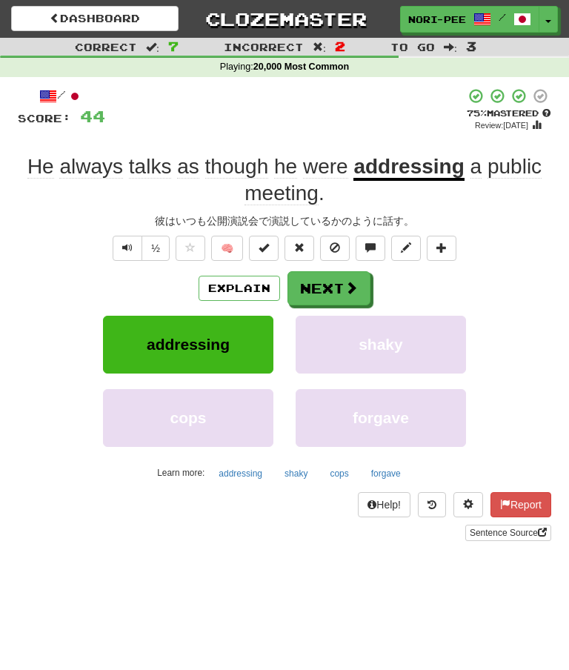
click at [340, 271] on button "Next" at bounding box center [329, 288] width 83 height 34
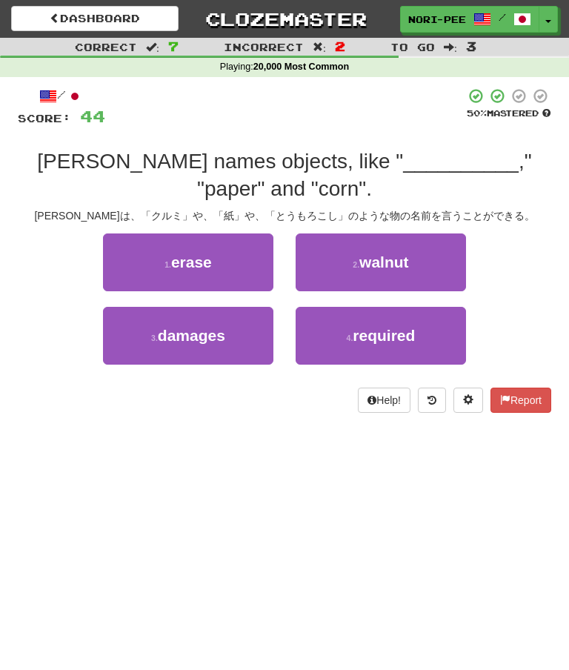
click at [360, 247] on button "2 . walnut" at bounding box center [381, 262] width 170 height 58
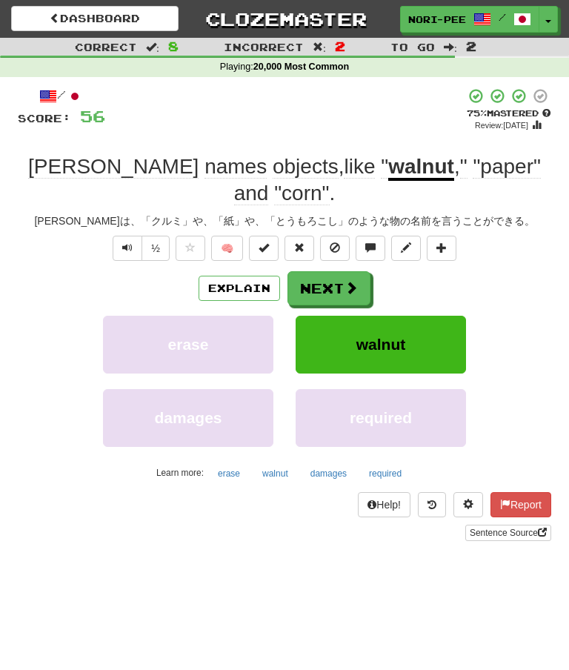
click at [328, 271] on button "Next" at bounding box center [329, 288] width 83 height 34
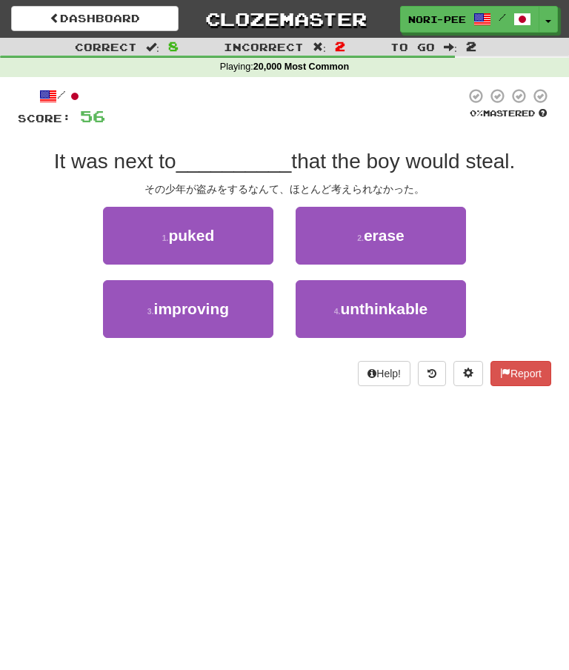
click at [373, 307] on span "unthinkable" at bounding box center [383, 308] width 87 height 17
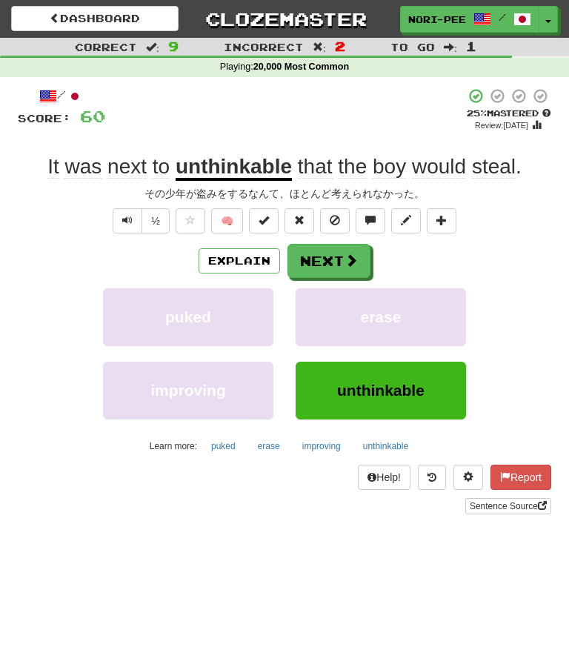
click at [243, 248] on button "Explain" at bounding box center [240, 260] width 82 height 25
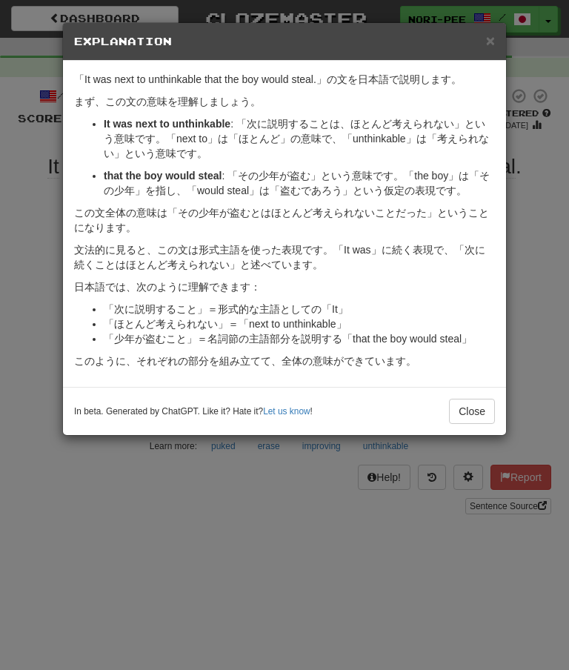
click at [469, 411] on button "Close" at bounding box center [472, 411] width 46 height 25
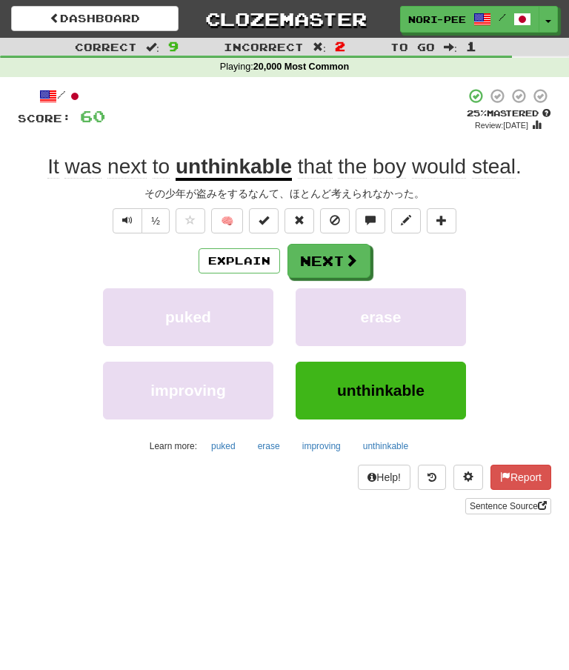
click at [337, 252] on button "Next" at bounding box center [329, 261] width 83 height 34
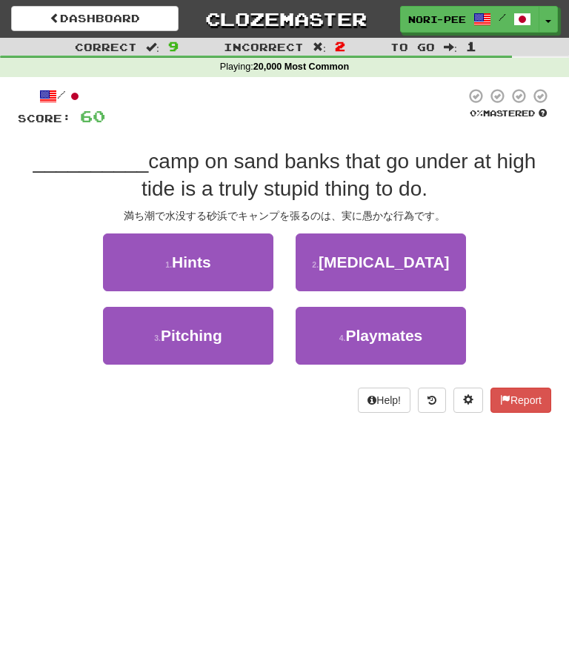
click at [205, 333] on span "Pitching" at bounding box center [192, 335] width 62 height 17
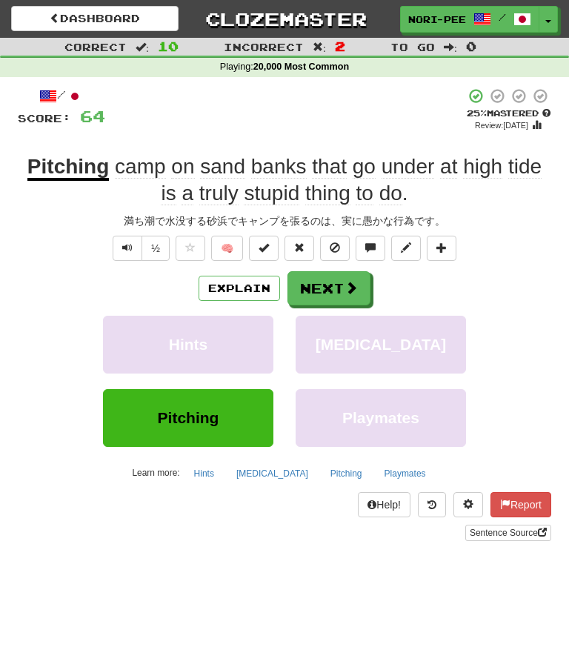
click at [245, 276] on button "Explain" at bounding box center [240, 288] width 82 height 25
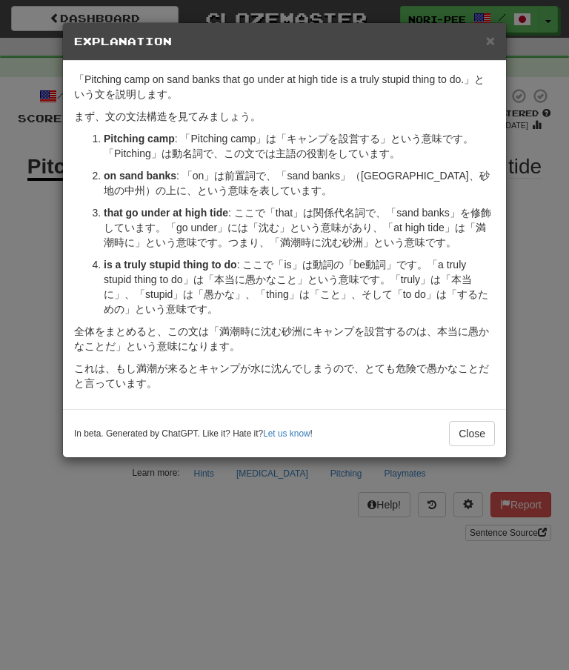
click at [476, 430] on button "Close" at bounding box center [472, 433] width 46 height 25
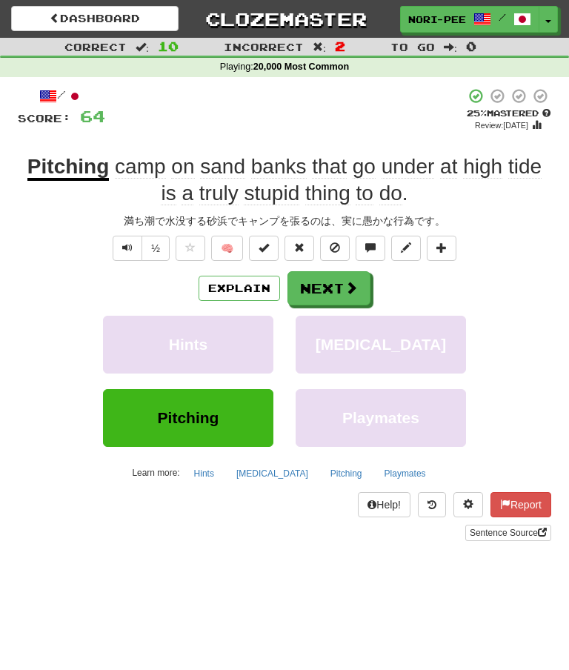
click at [341, 274] on button "Next" at bounding box center [329, 288] width 83 height 34
